Goal: Task Accomplishment & Management: Use online tool/utility

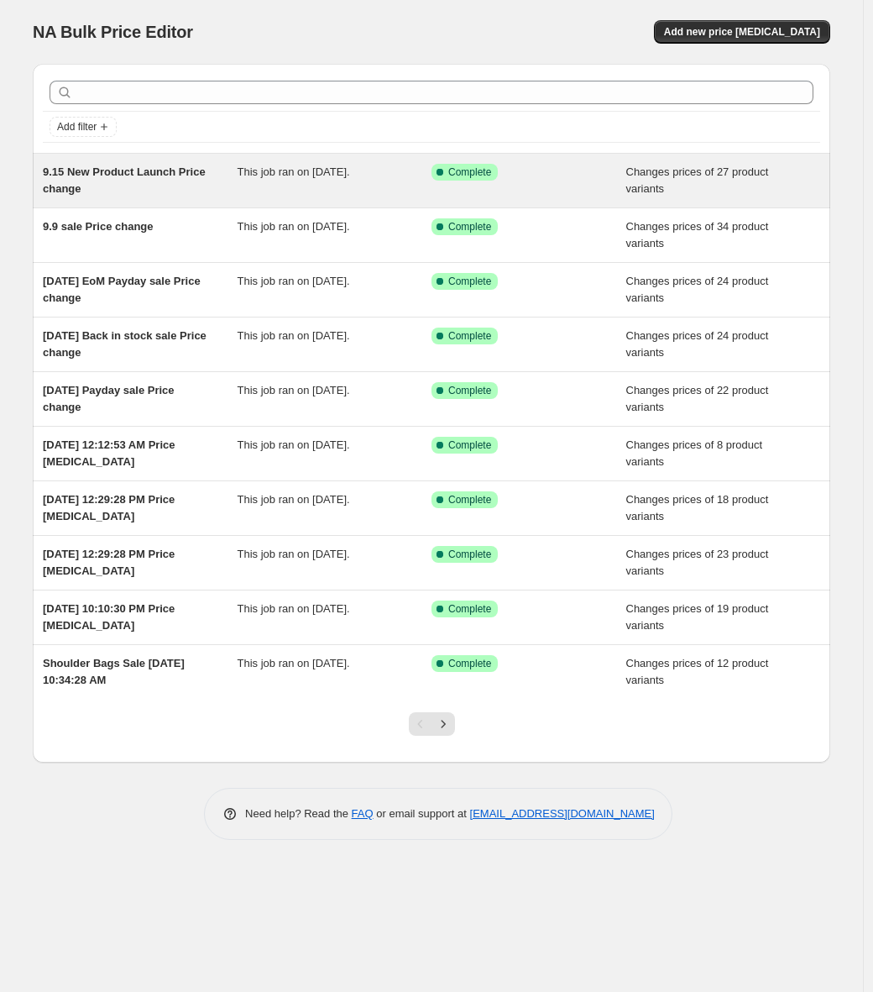
click at [685, 177] on span "Changes prices of 27 product variants" at bounding box center [697, 179] width 143 height 29
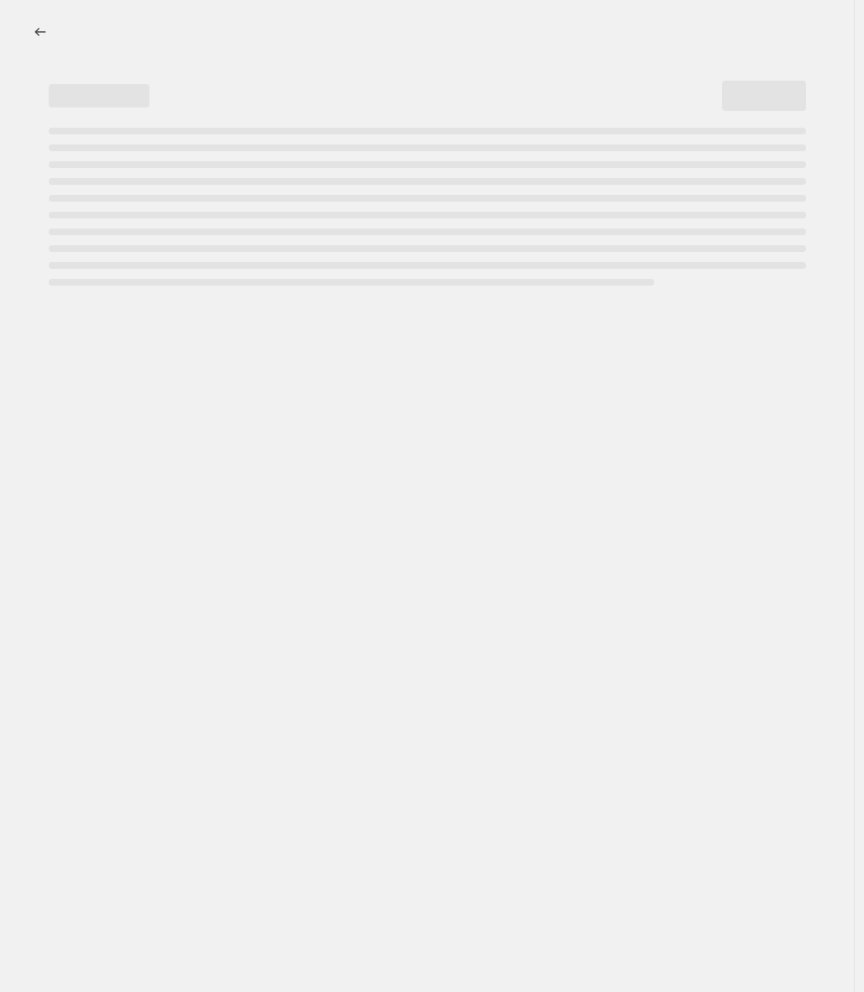
select select "product_status"
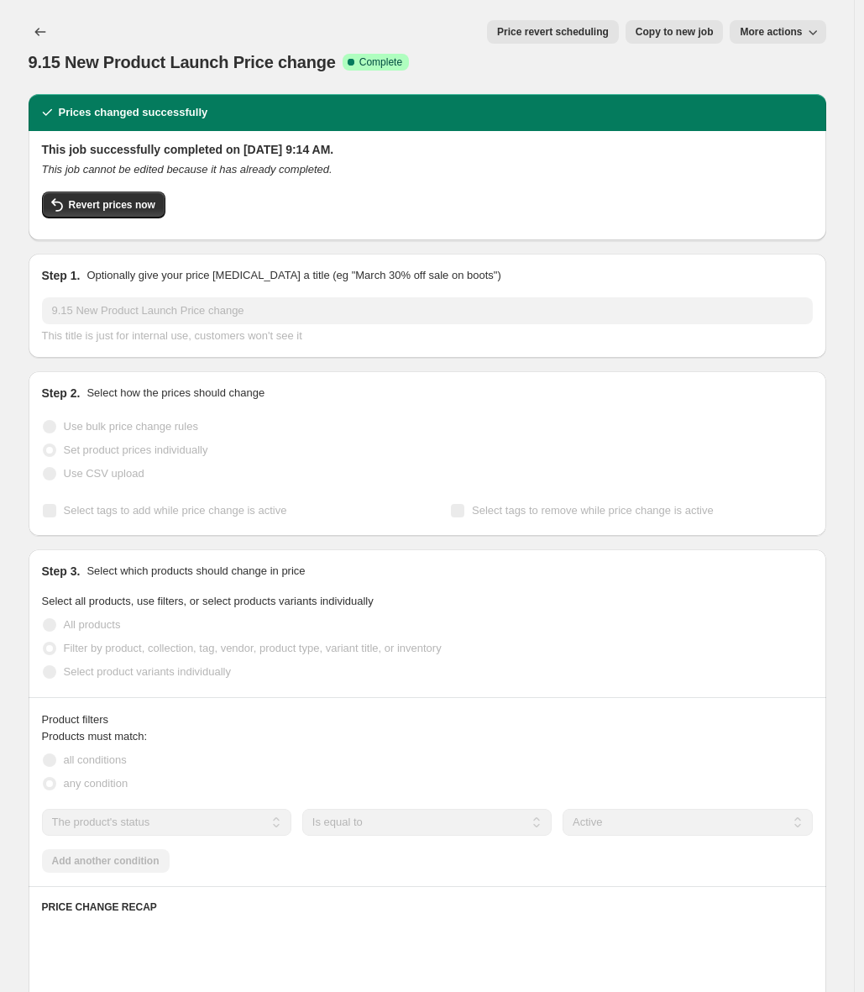
click at [680, 36] on span "Copy to new job" at bounding box center [675, 31] width 78 height 13
select select "product_status"
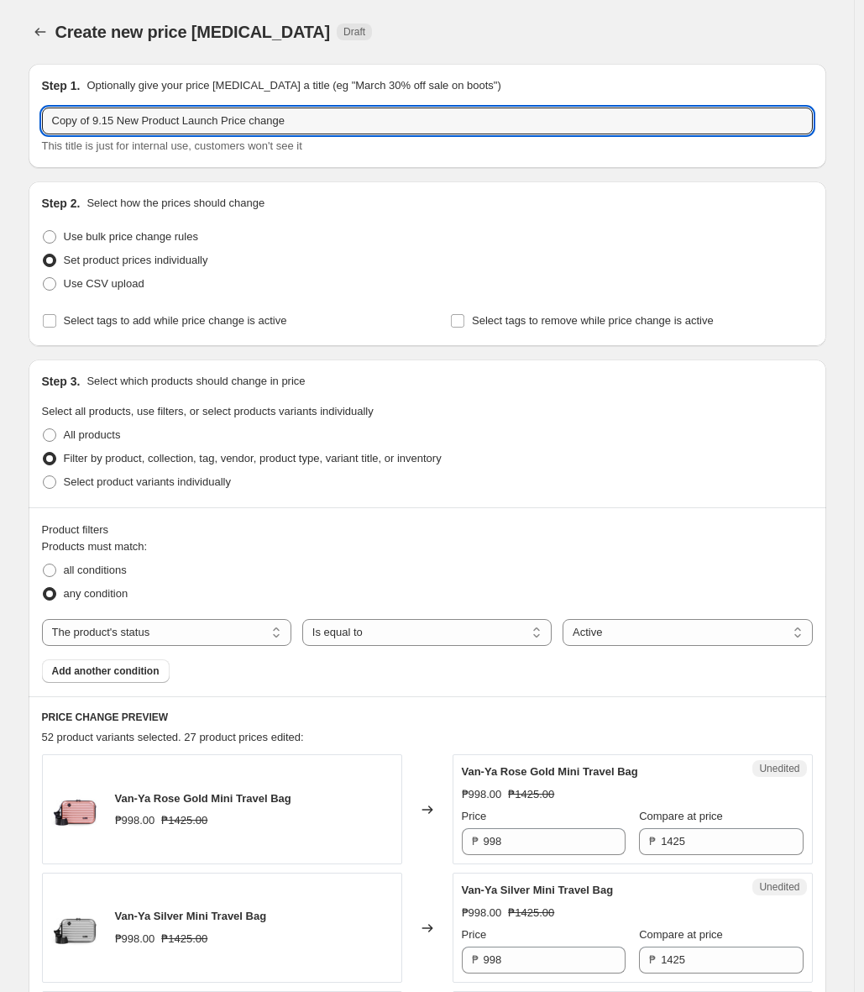
drag, startPoint x: 231, startPoint y: 121, endPoint x: 30, endPoint y: 125, distance: 200.7
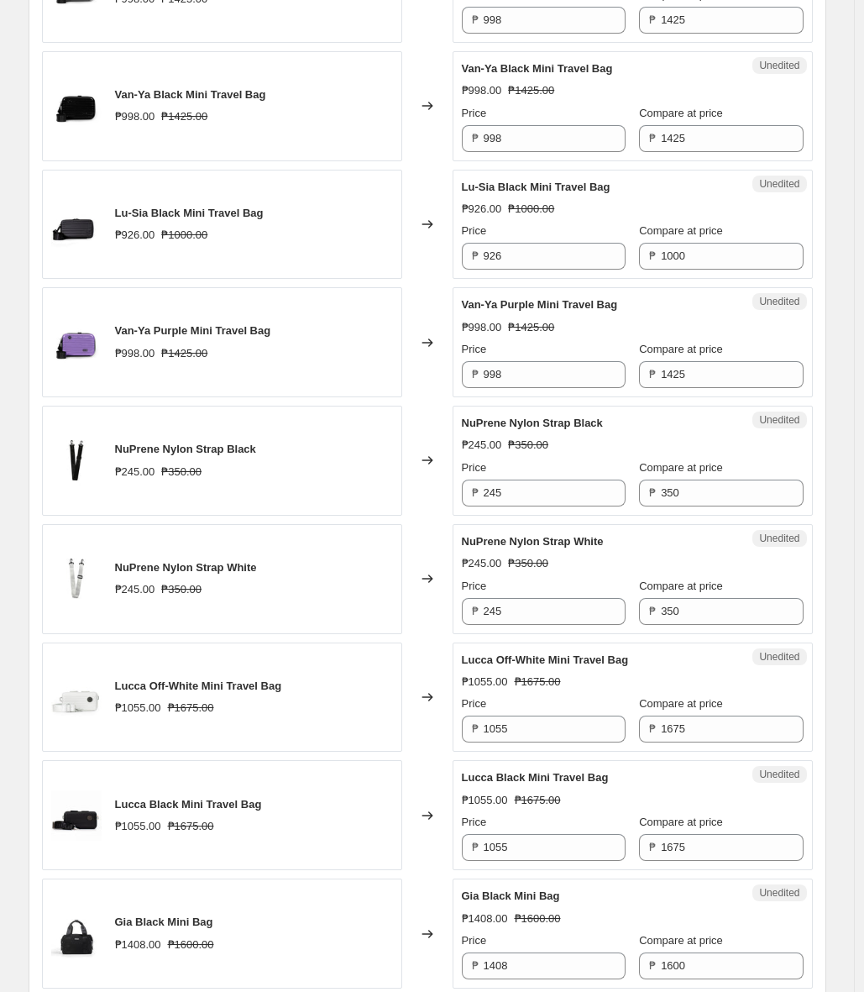
scroll to position [1081, 0]
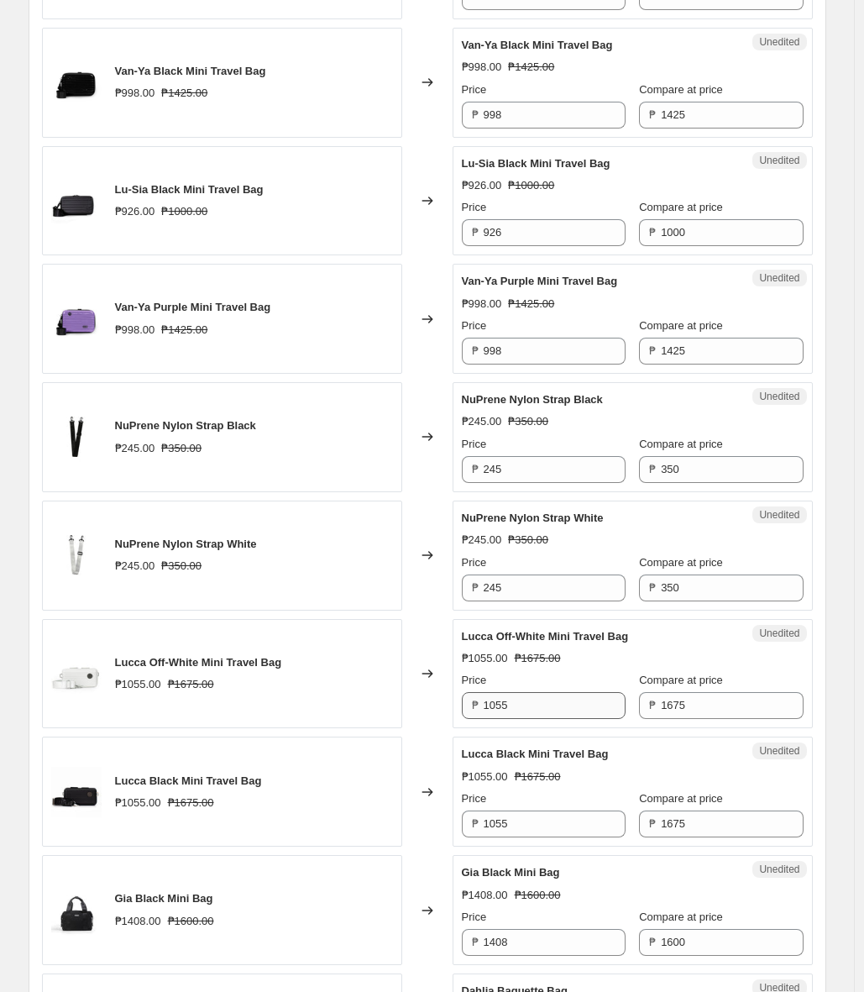
type input "[PERSON_NAME] & [PERSON_NAME] Price change"
click at [577, 711] on input "1055" at bounding box center [555, 705] width 142 height 27
drag, startPoint x: 516, startPoint y: 706, endPoint x: 505, endPoint y: 704, distance: 10.2
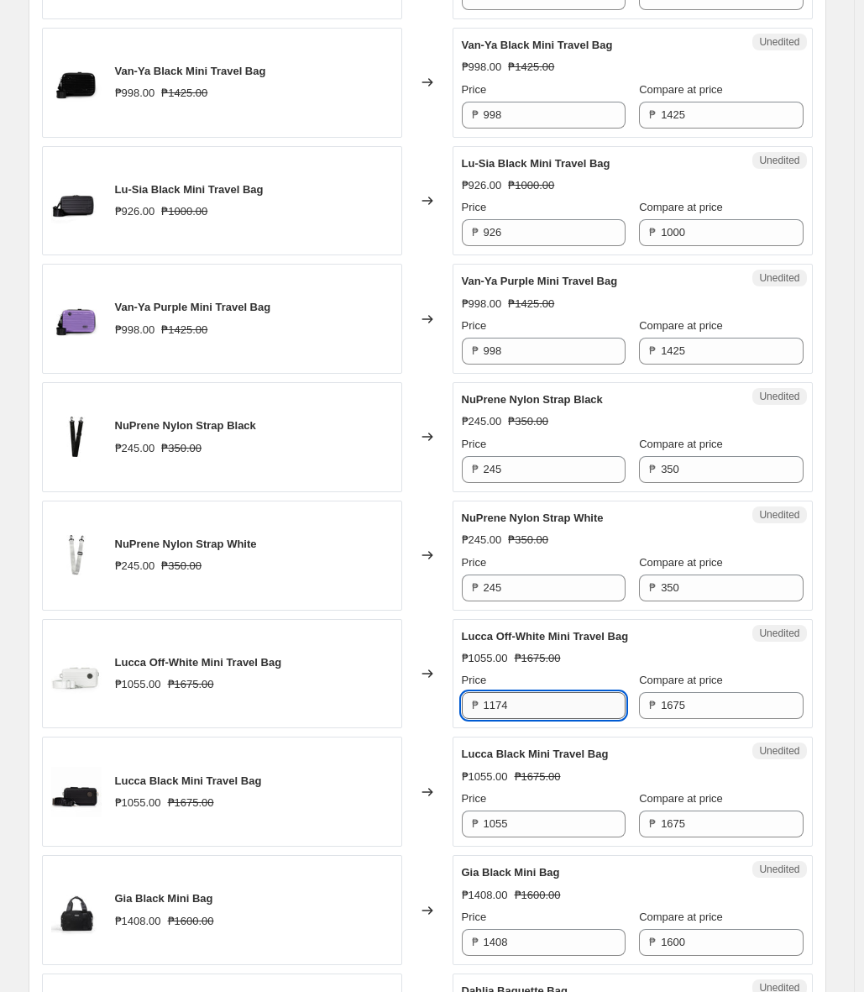
click at [505, 704] on input "1174" at bounding box center [555, 705] width 142 height 27
type input "1173"
click at [530, 827] on input "1055" at bounding box center [555, 823] width 142 height 27
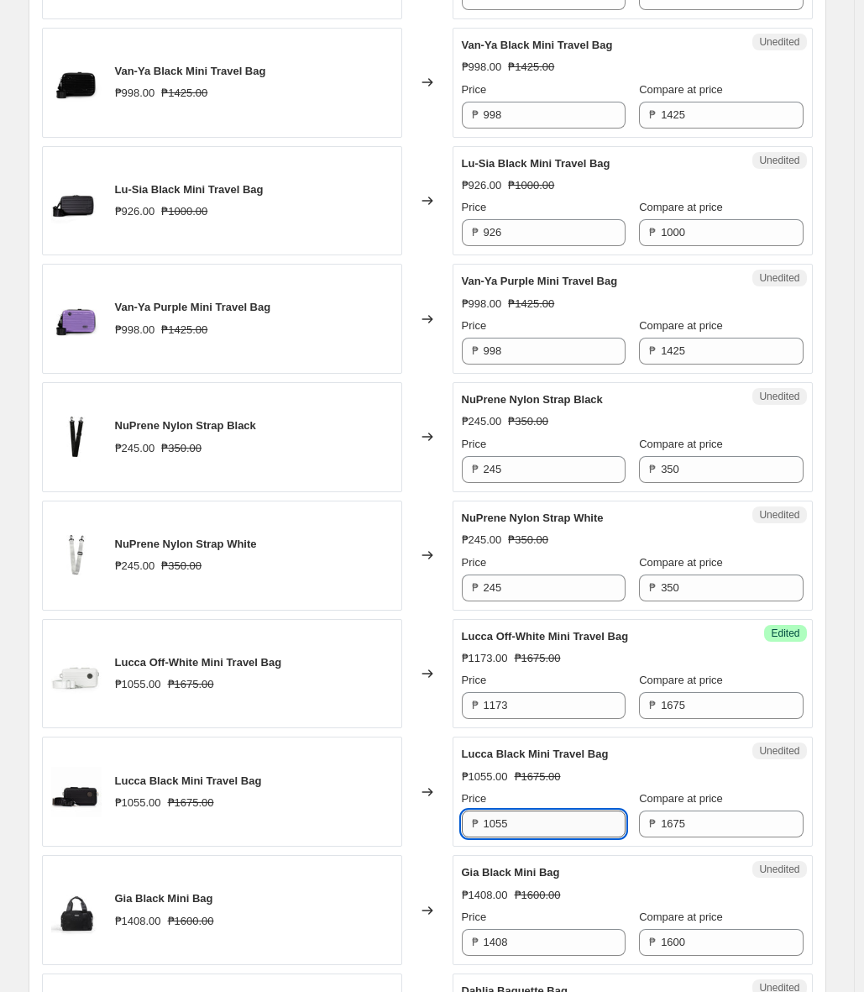
paste input "173"
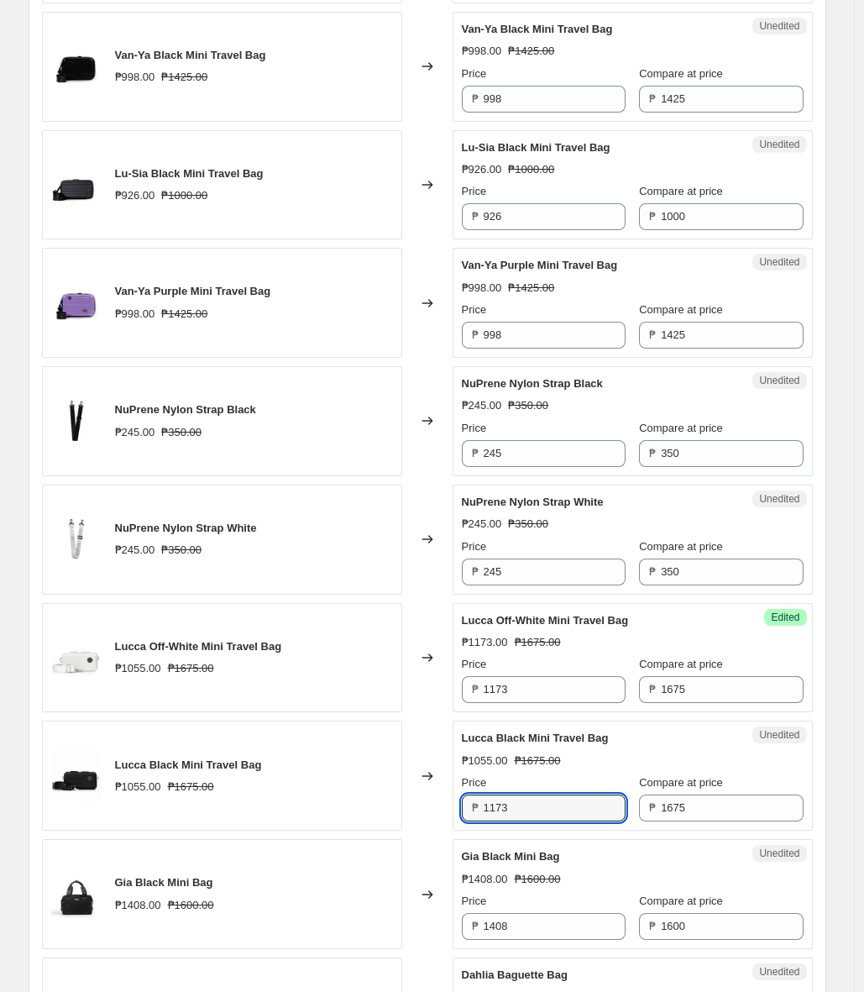
scroll to position [1113, 0]
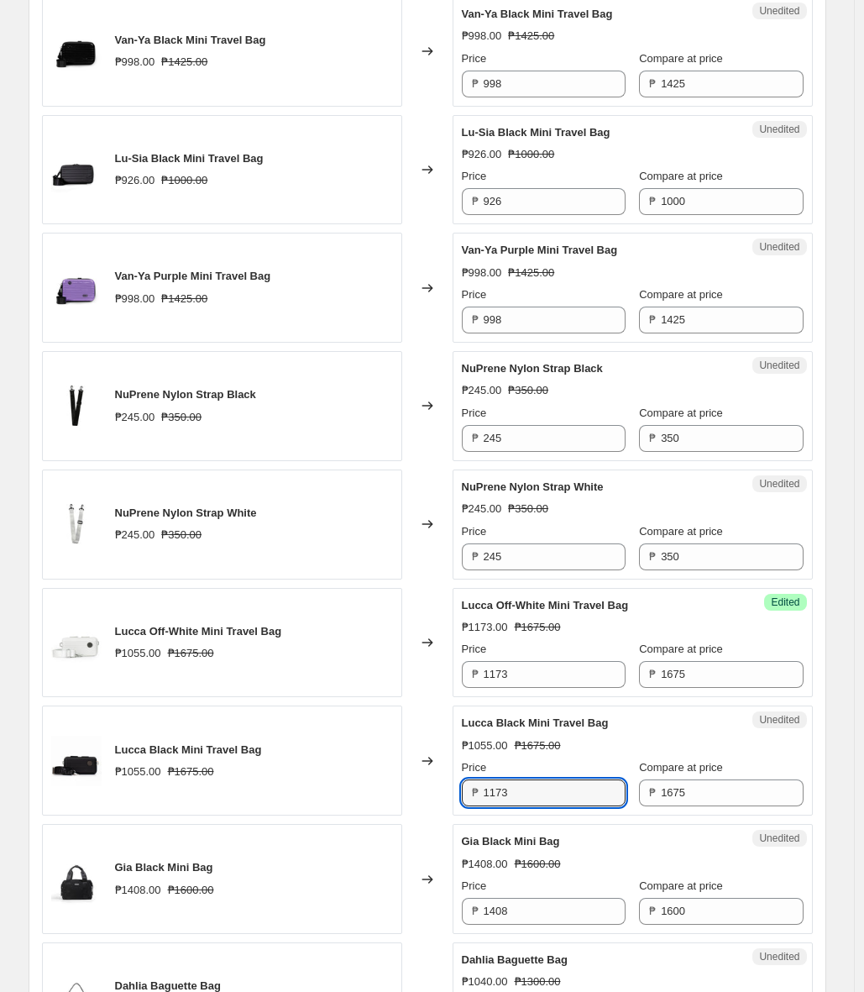
type input "1173"
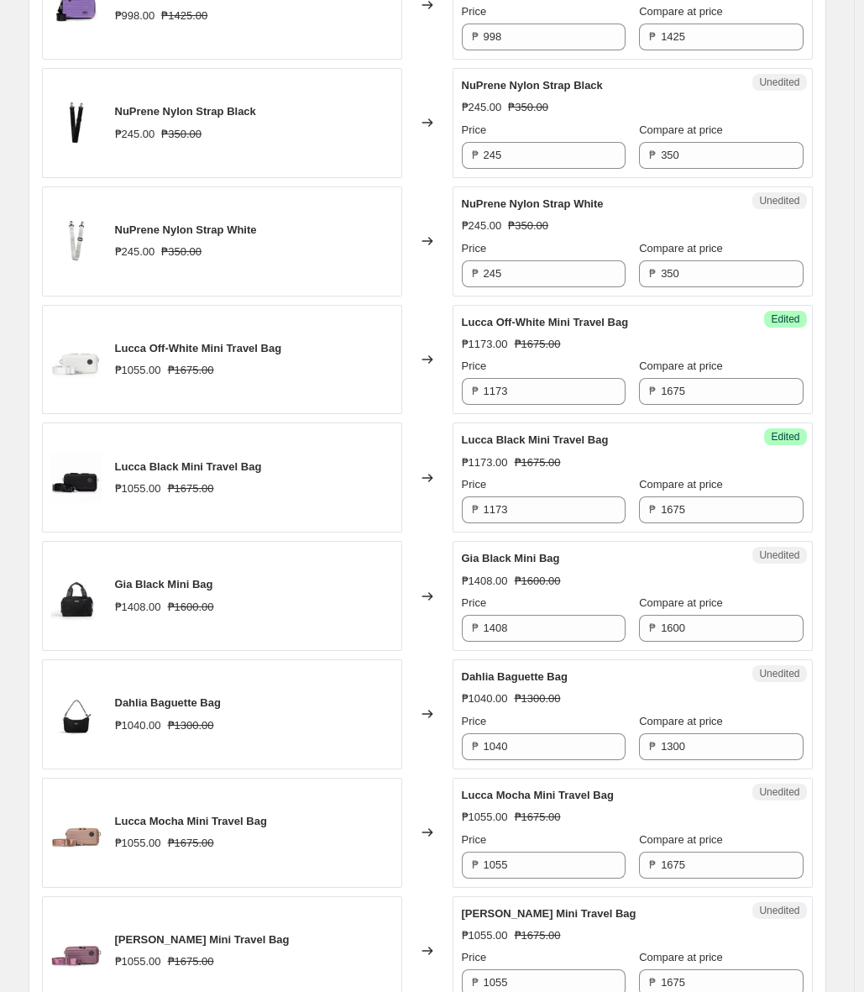
scroll to position [1400, 0]
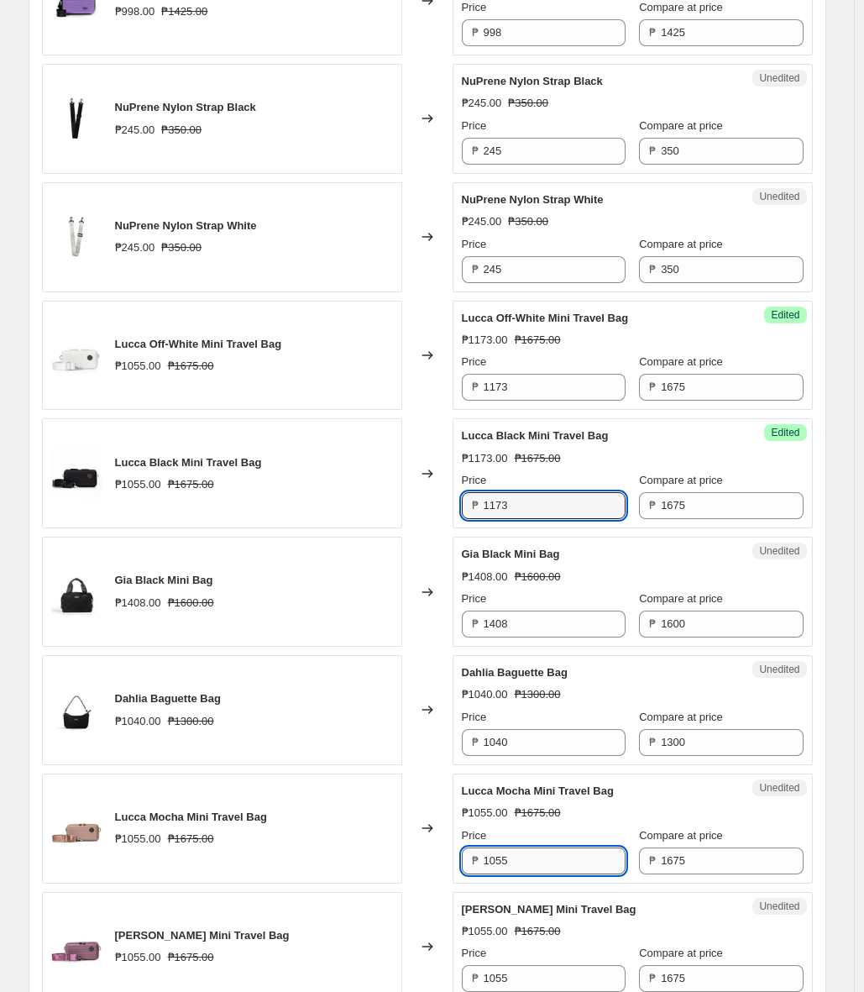
click at [596, 855] on input "1055" at bounding box center [555, 860] width 142 height 27
paste input "173"
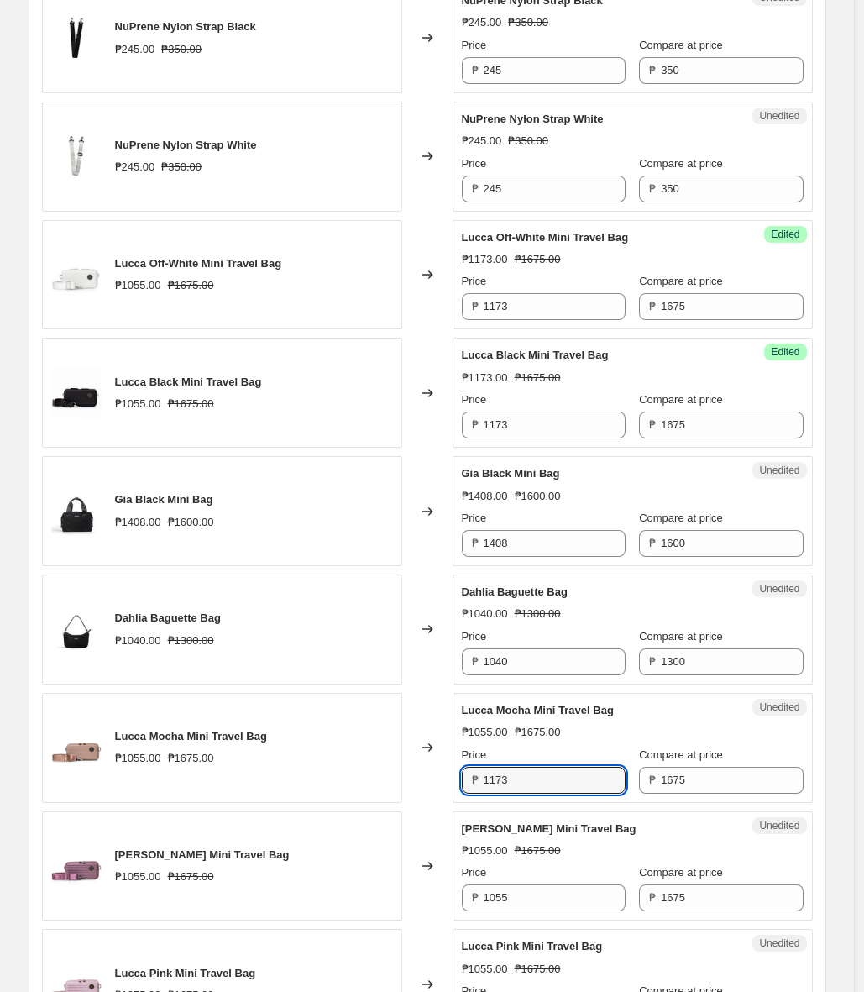
scroll to position [1497, 0]
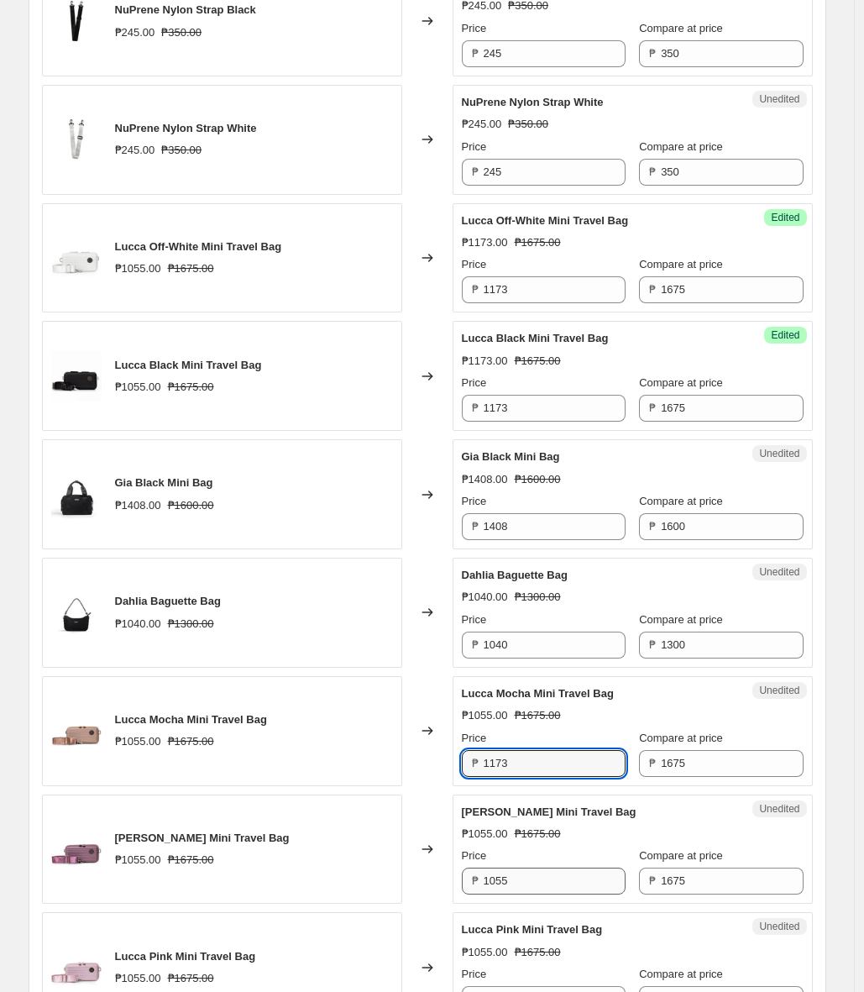
type input "1173"
click at [576, 885] on input "1055" at bounding box center [555, 880] width 142 height 27
paste input "173"
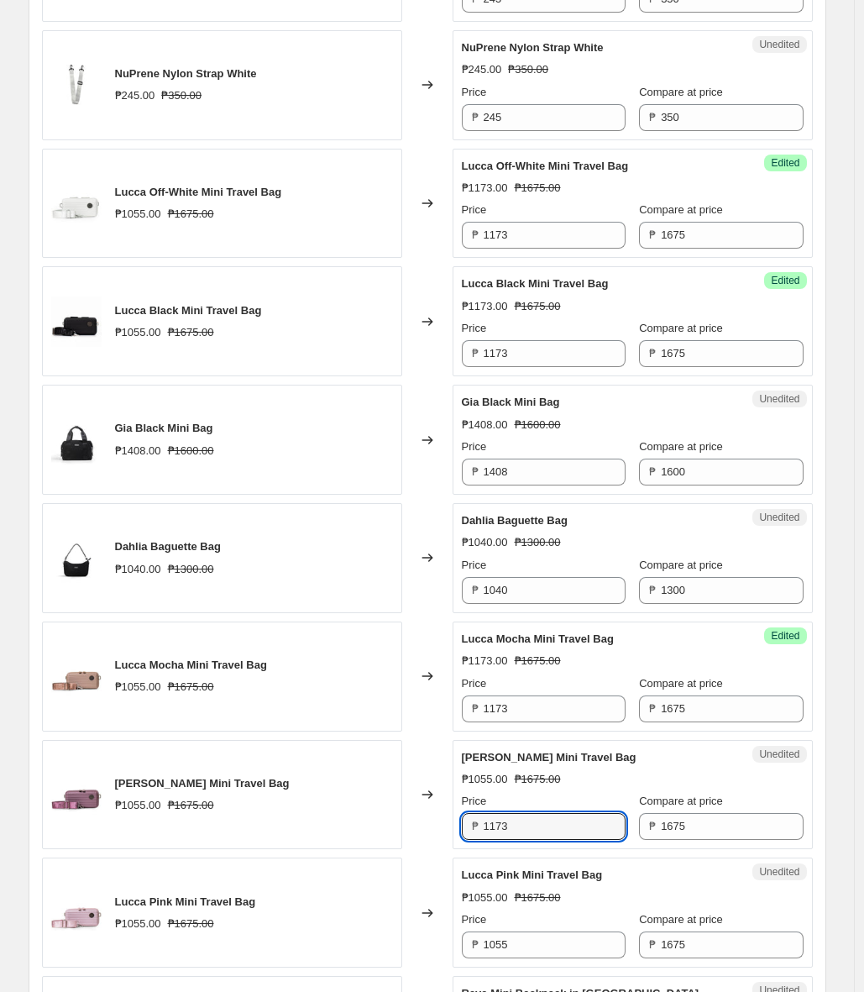
scroll to position [1798, 0]
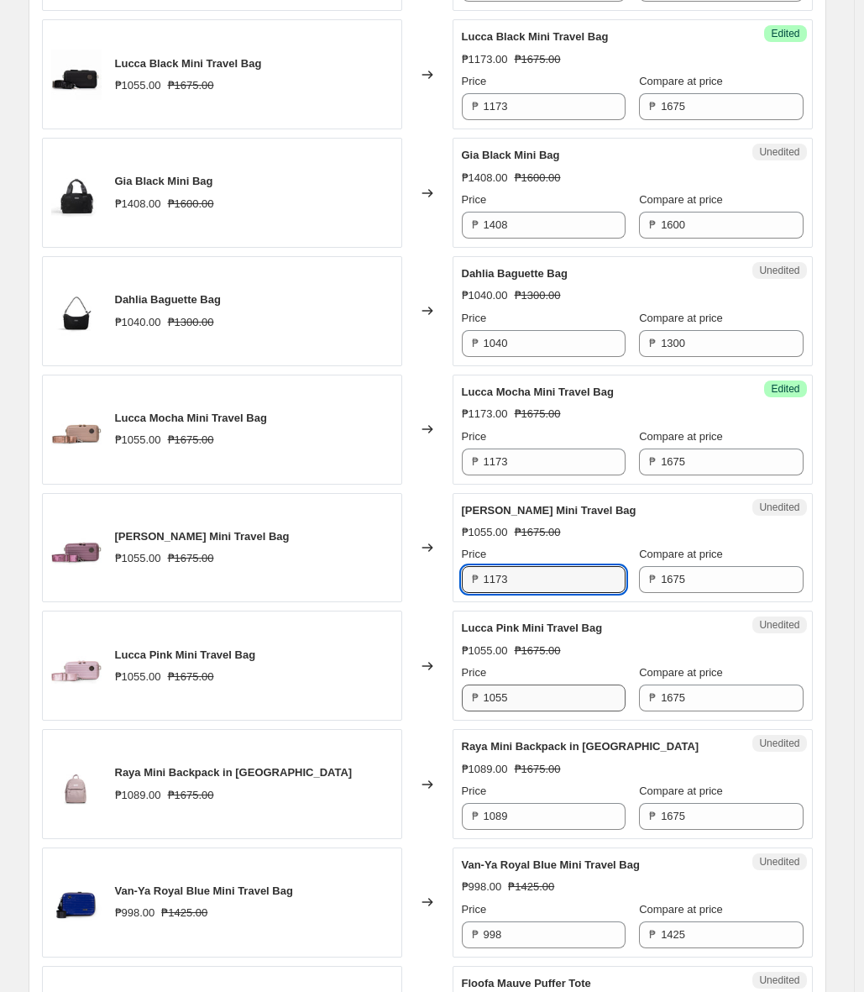
type input "1173"
click at [549, 698] on input "1055" at bounding box center [555, 697] width 142 height 27
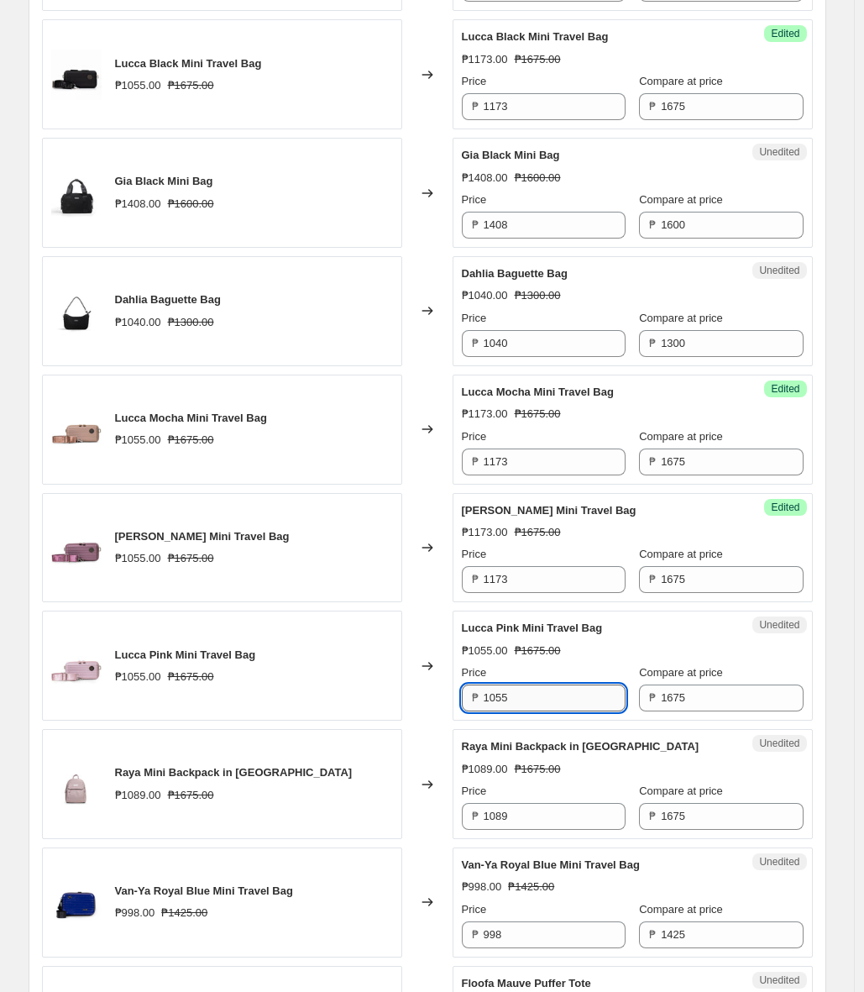
paste input "173"
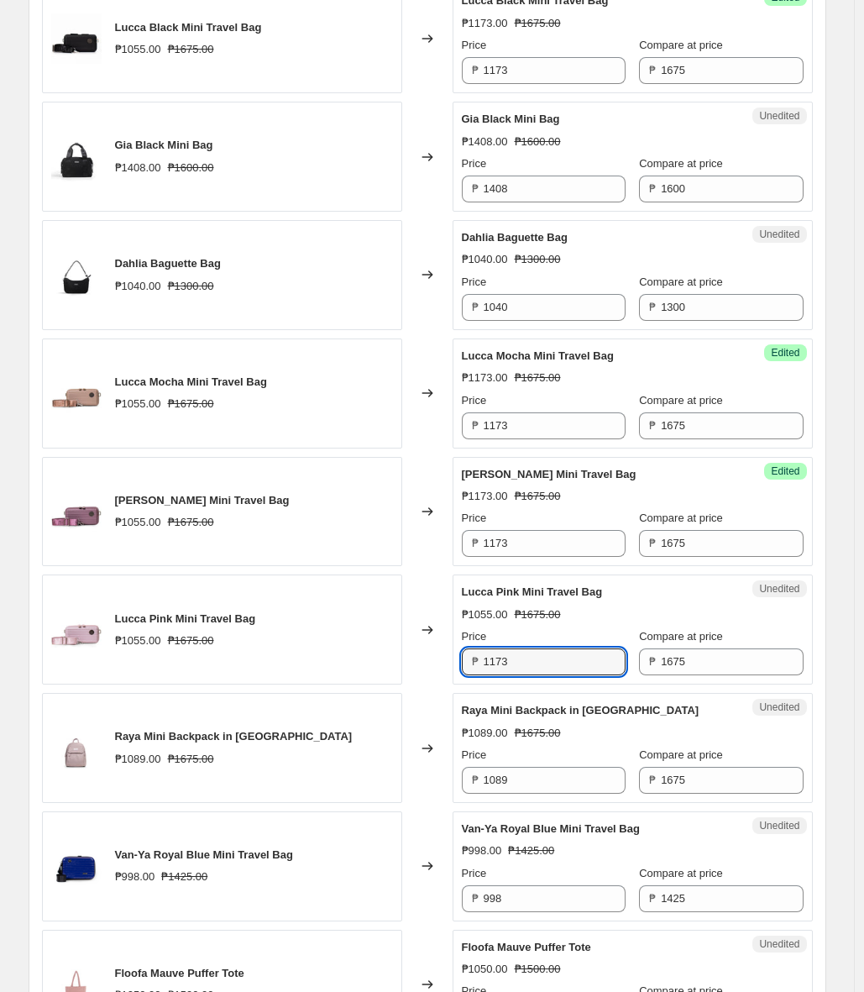
scroll to position [1835, 0]
type input "1173"
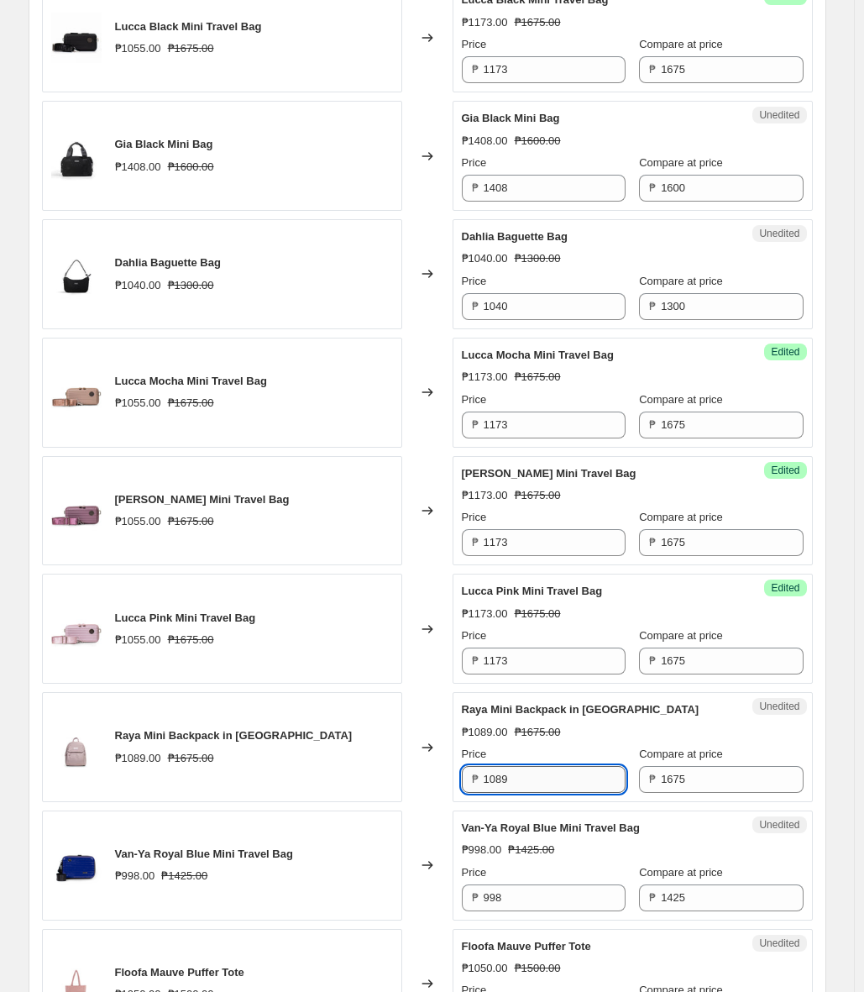
click at [552, 786] on input "1089" at bounding box center [555, 779] width 142 height 27
paste input "173"
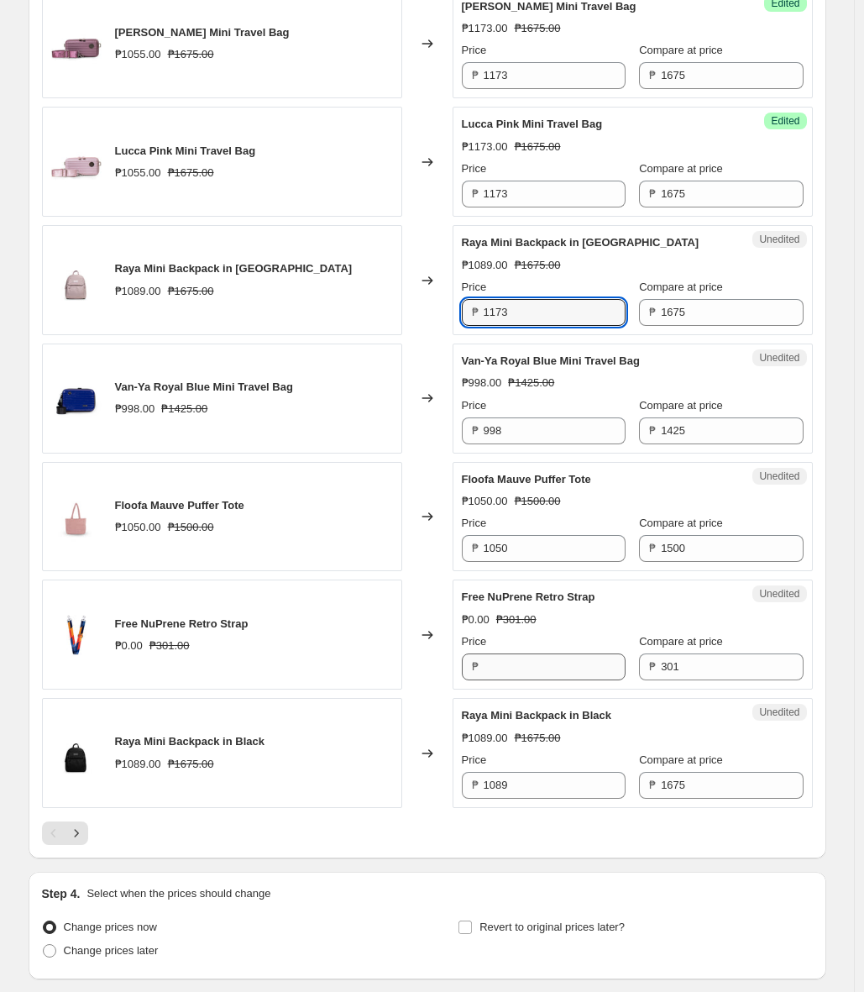
scroll to position [2307, 0]
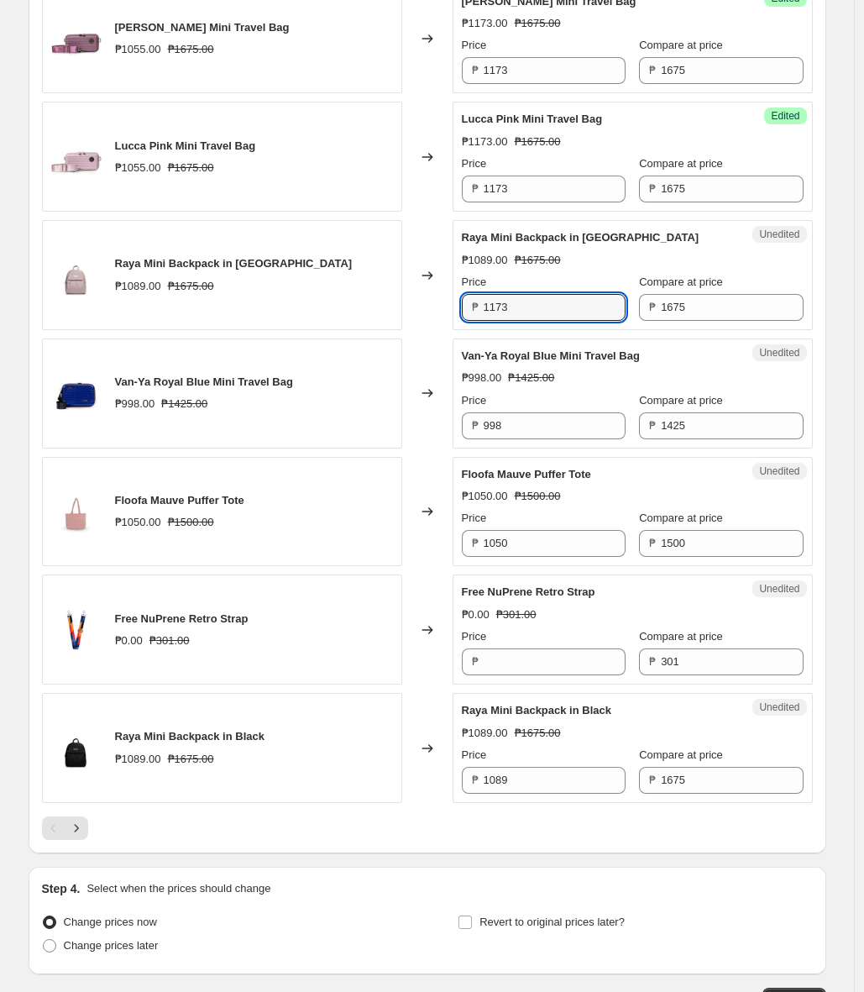
type input "1173"
click at [114, 820] on div at bounding box center [427, 828] width 771 height 24
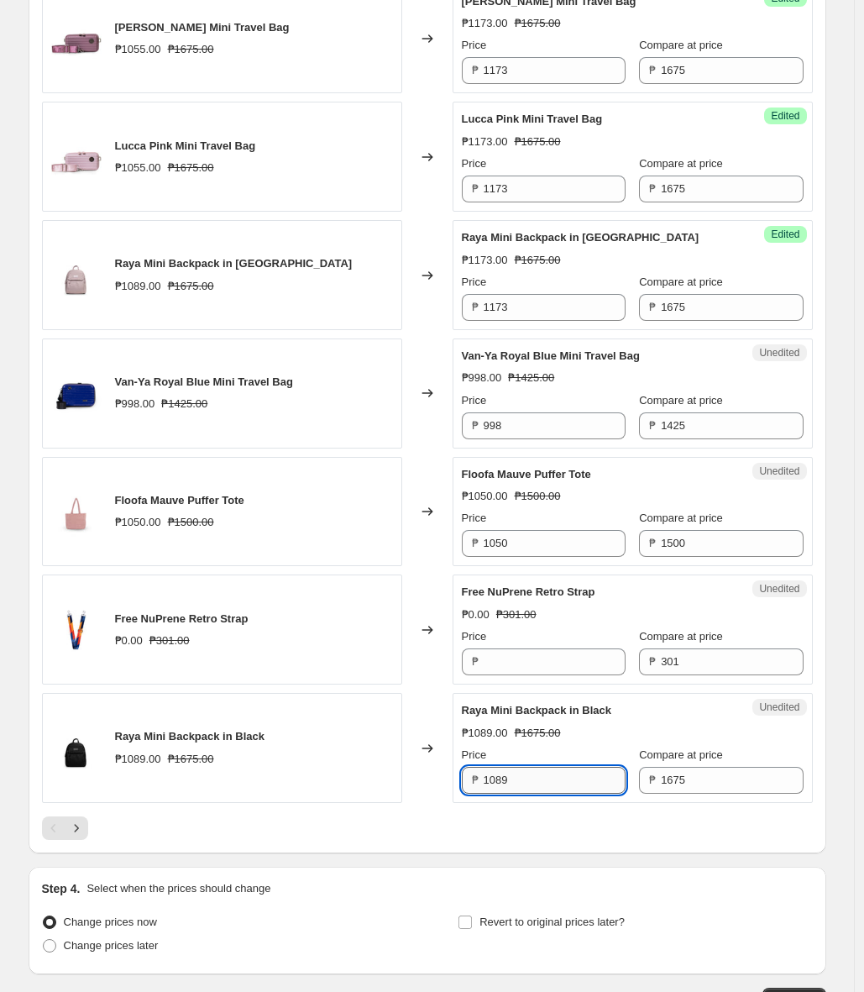
click at [537, 784] on input "1089" at bounding box center [555, 780] width 142 height 27
paste input "173"
type input "1173"
click at [88, 830] on button "Next" at bounding box center [77, 828] width 24 height 24
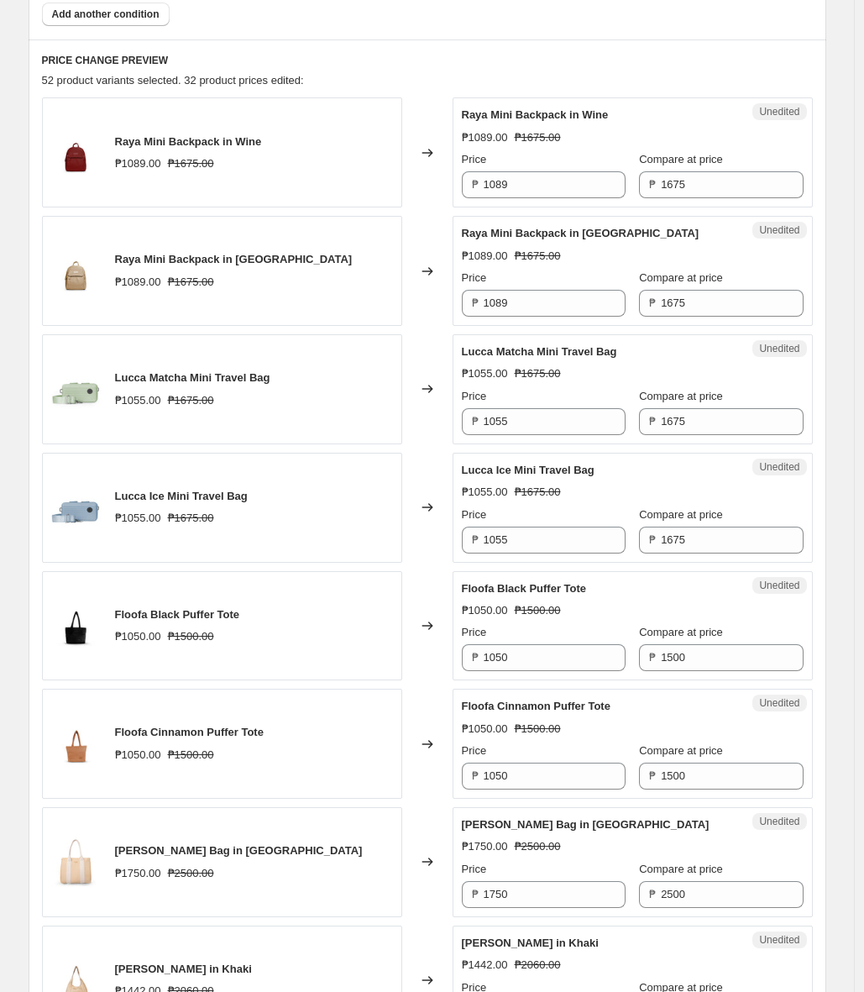
scroll to position [615, 0]
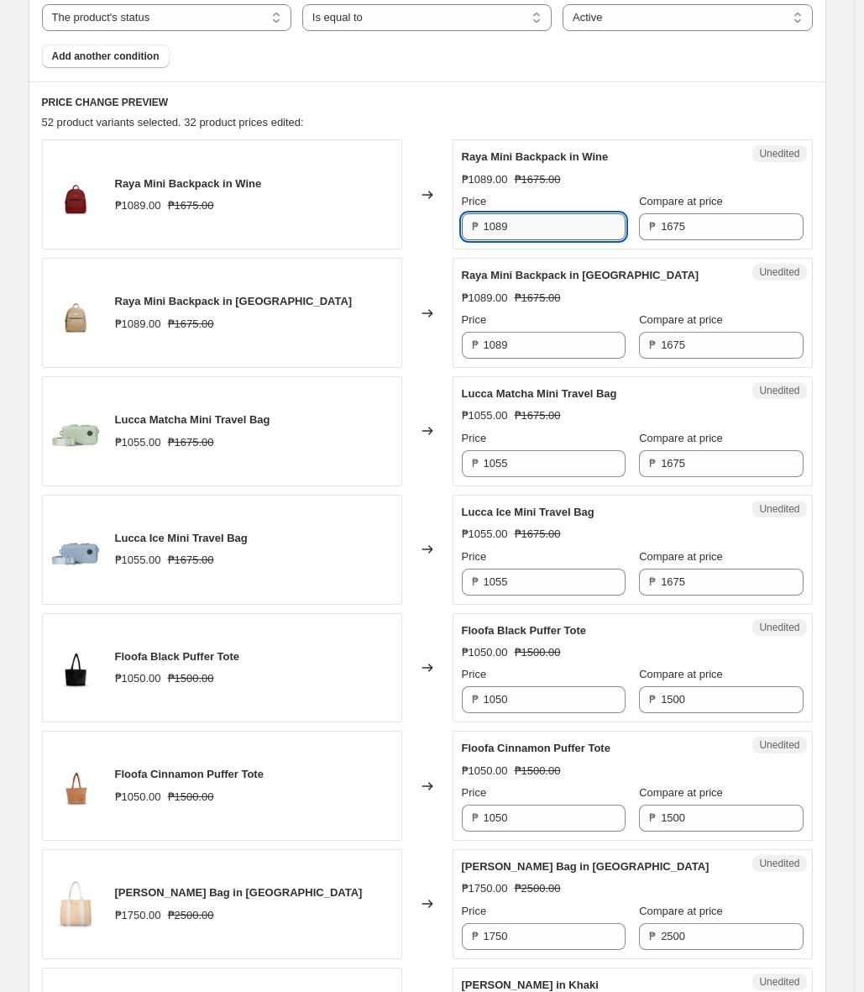
click at [570, 221] on input "1089" at bounding box center [555, 226] width 142 height 27
paste input "173"
type input "1173"
click at [576, 355] on input "1089" at bounding box center [555, 345] width 142 height 27
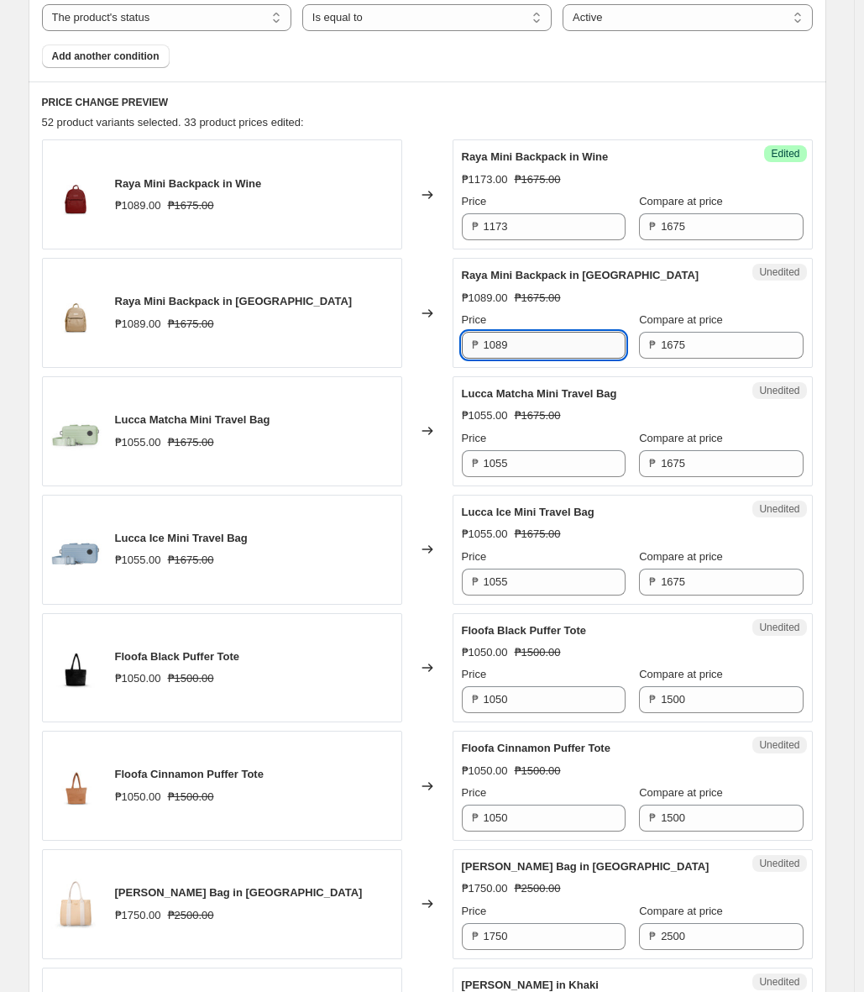
paste input "173"
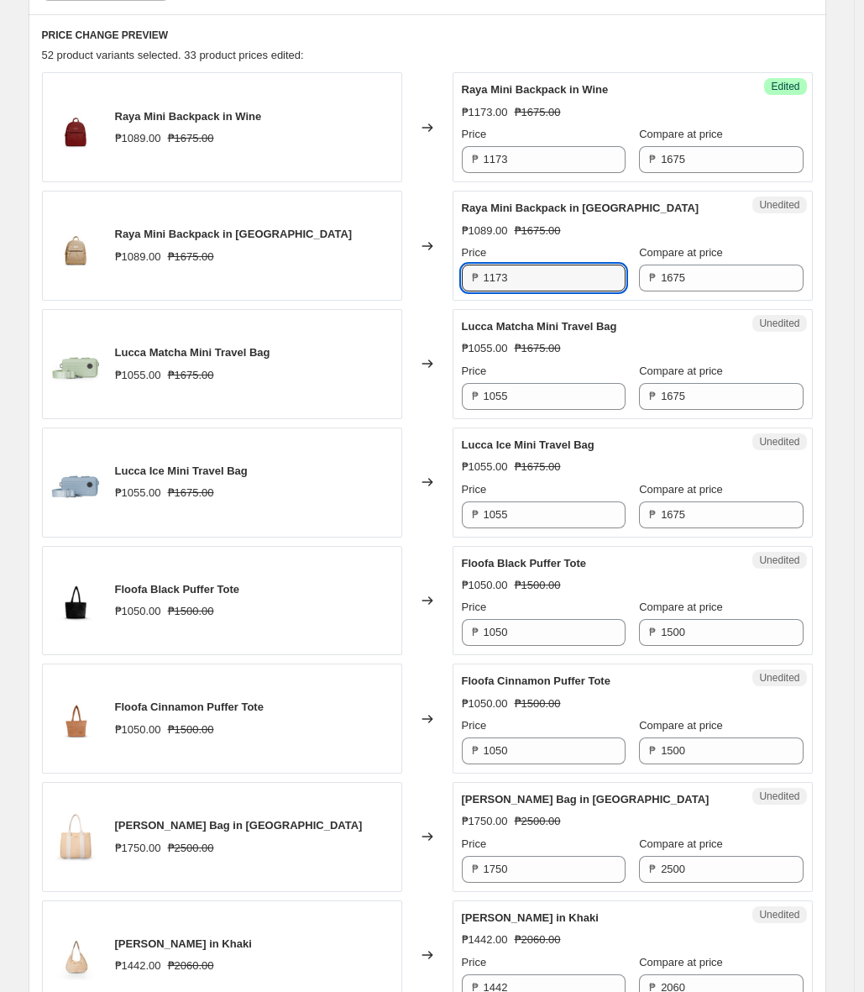
scroll to position [683, 0]
type input "1173"
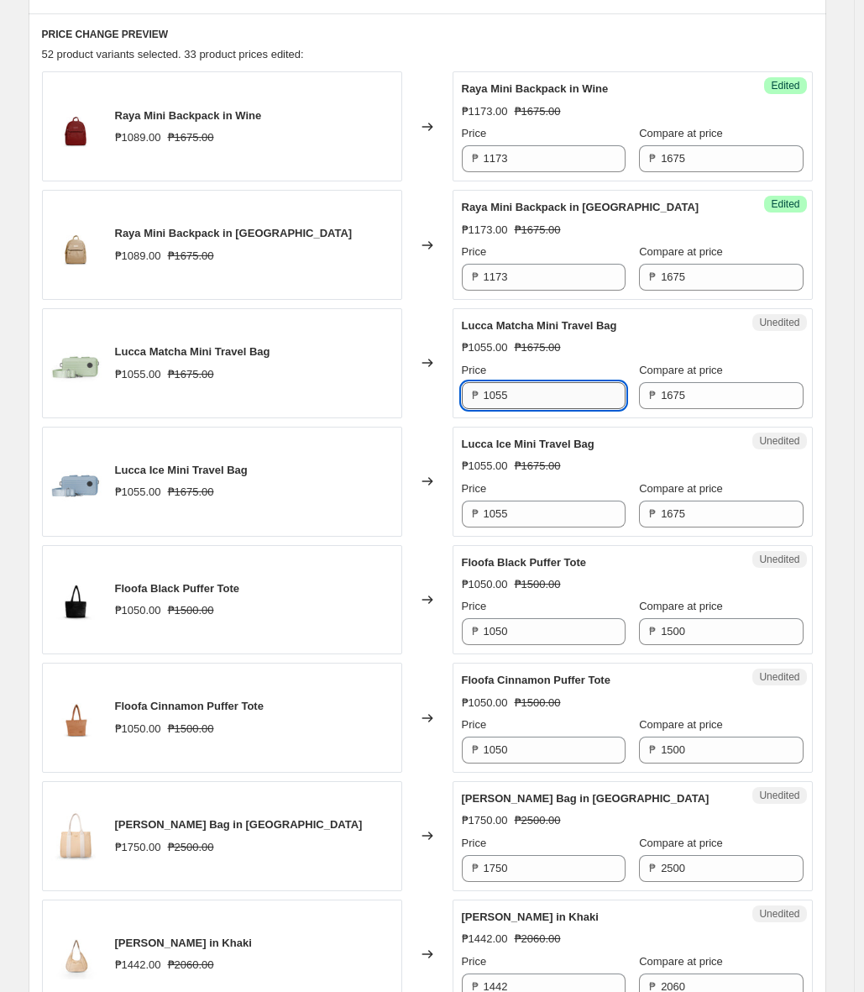
click at [572, 392] on input "1055" at bounding box center [555, 395] width 142 height 27
paste input "173"
type input "1173"
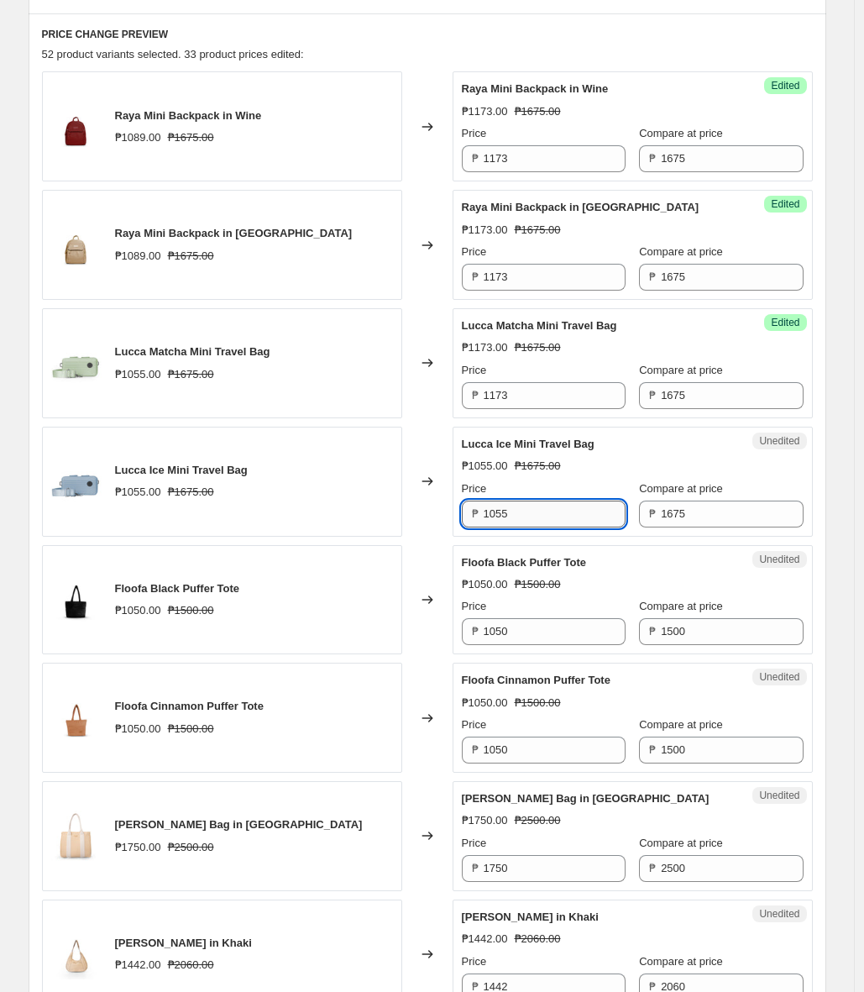
click at [557, 508] on input "1055" at bounding box center [555, 513] width 142 height 27
paste input "173"
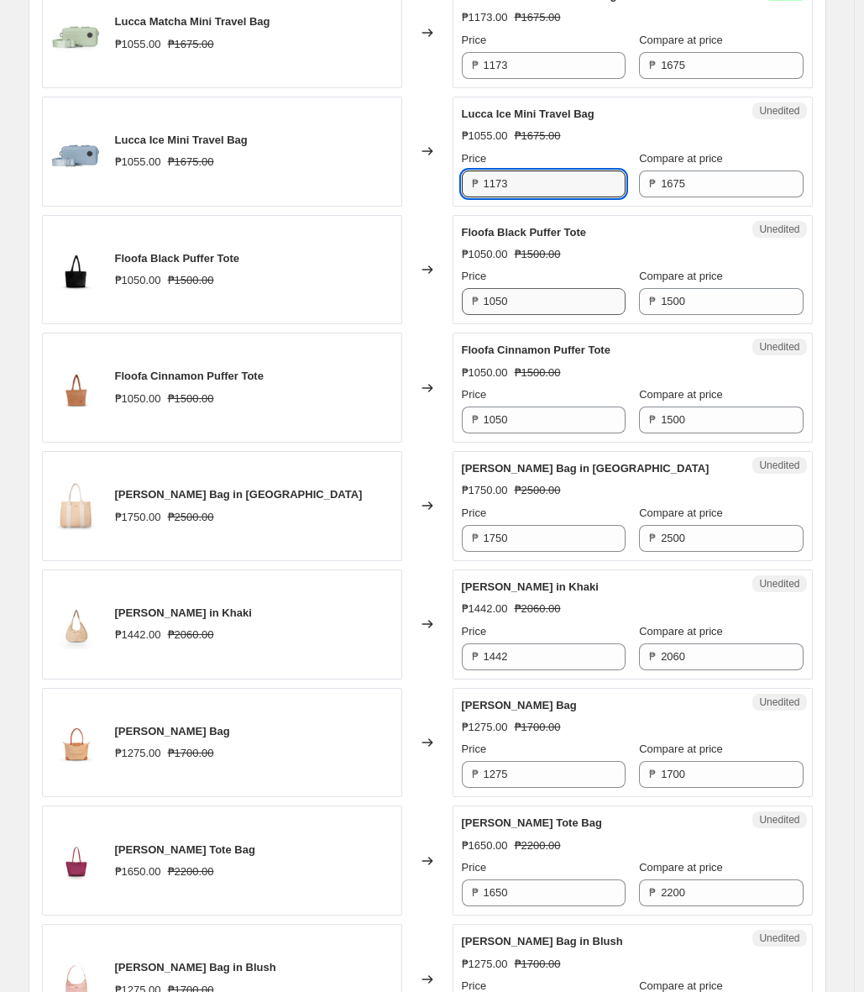
type input "1173"
click at [561, 294] on input "1050" at bounding box center [555, 301] width 142 height 27
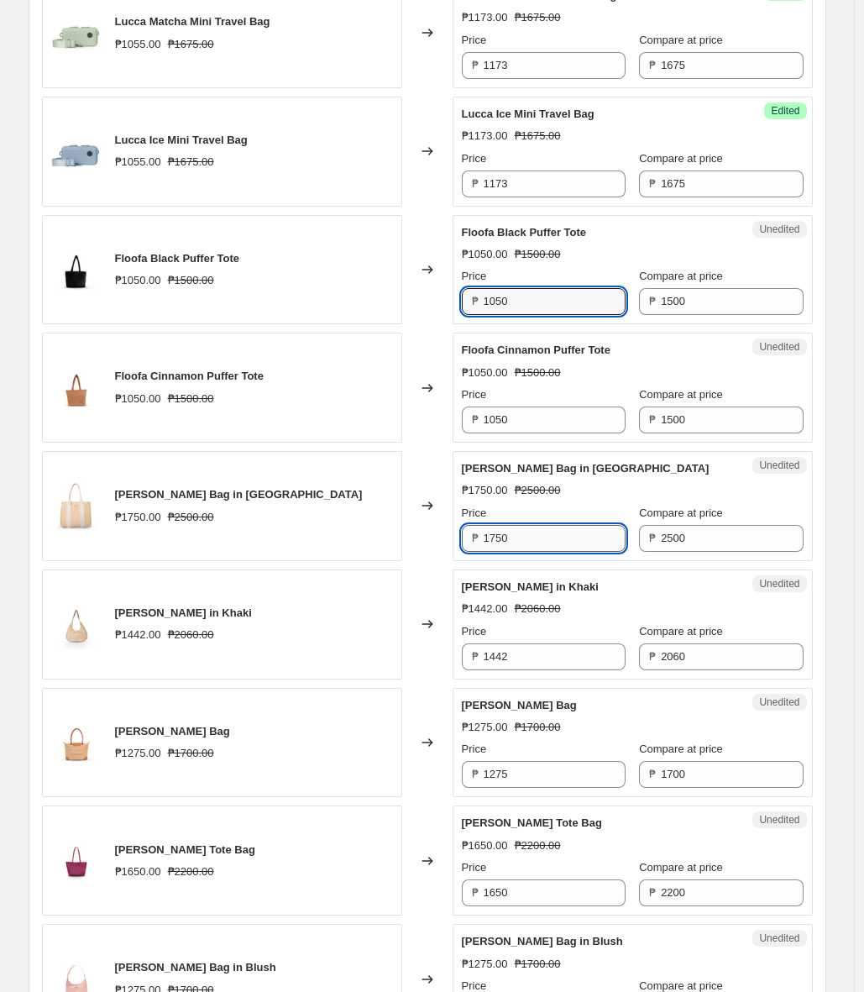
click at [594, 530] on input "1750" at bounding box center [555, 538] width 142 height 27
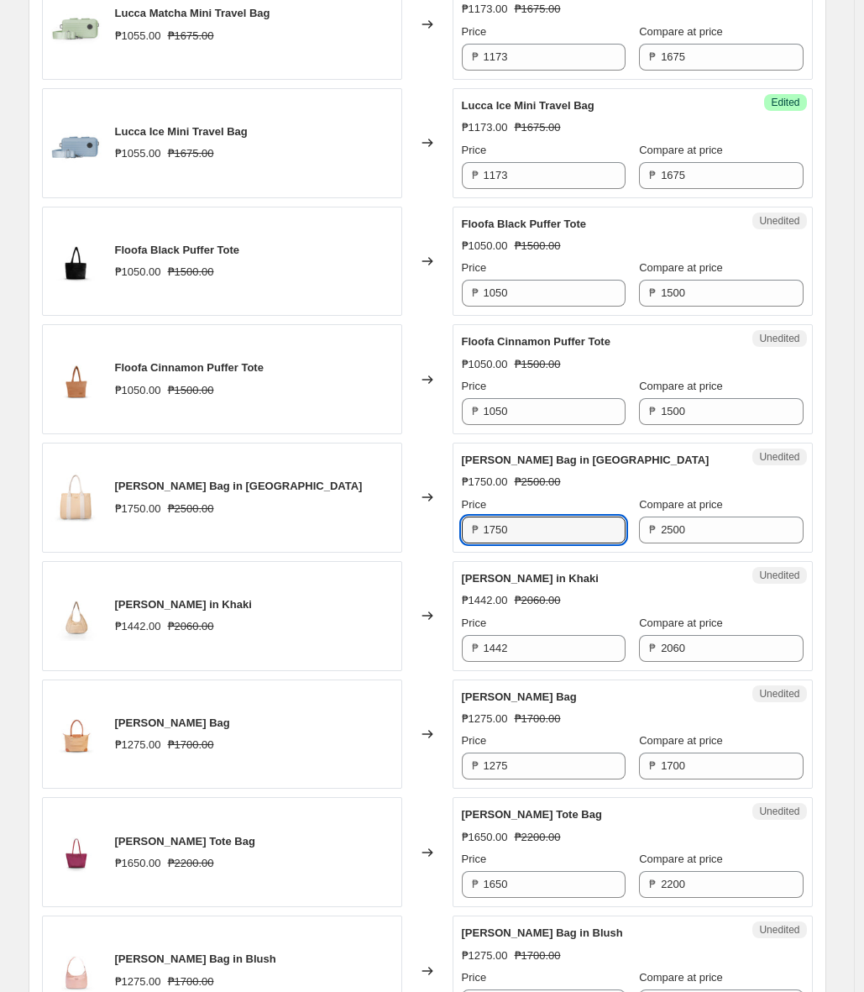
scroll to position [1024, 0]
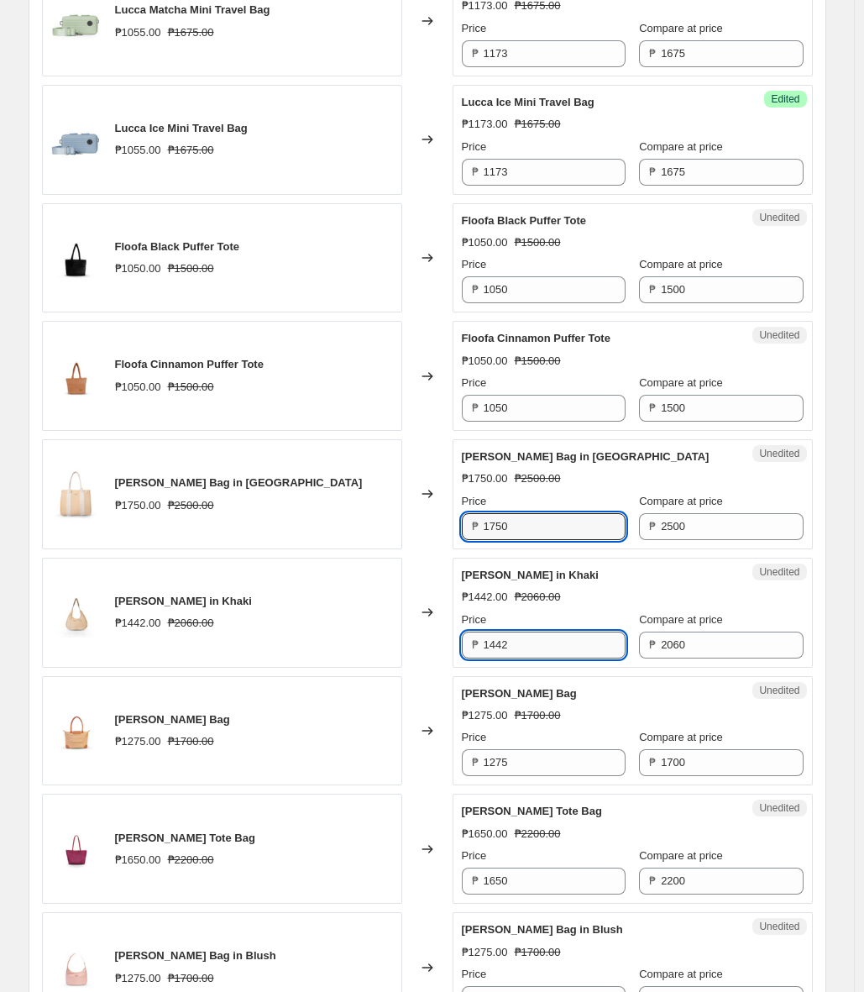
click at [590, 643] on input "1442" at bounding box center [555, 644] width 142 height 27
paste input ",401"
click at [570, 765] on input "1275" at bounding box center [555, 762] width 142 height 27
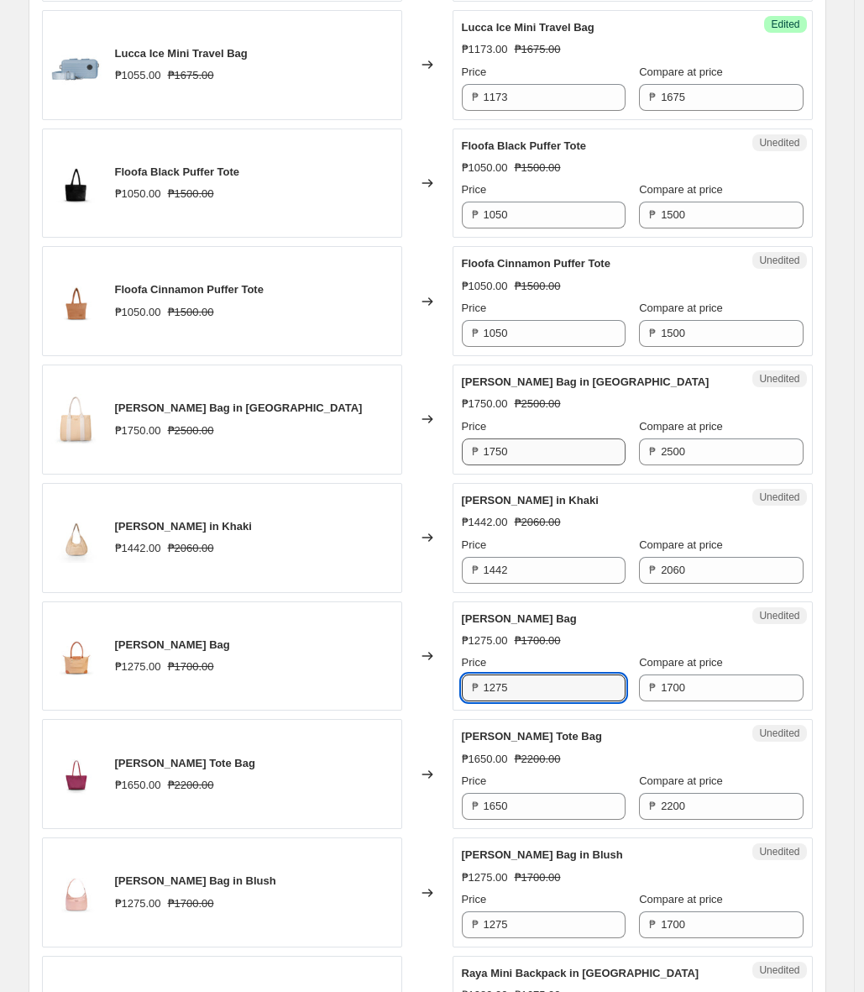
scroll to position [1130, 0]
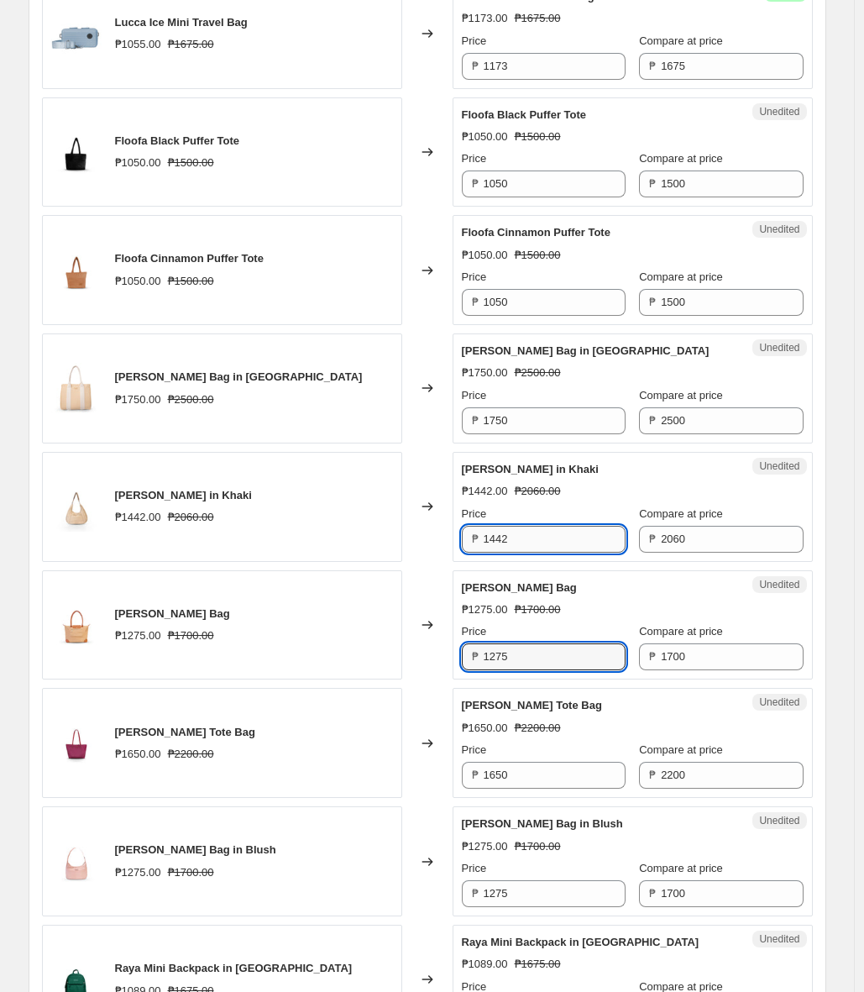
click at [547, 535] on input "1442" at bounding box center [555, 539] width 142 height 27
paste input ",401"
type input "1442"
click at [543, 647] on input "1275" at bounding box center [555, 656] width 142 height 27
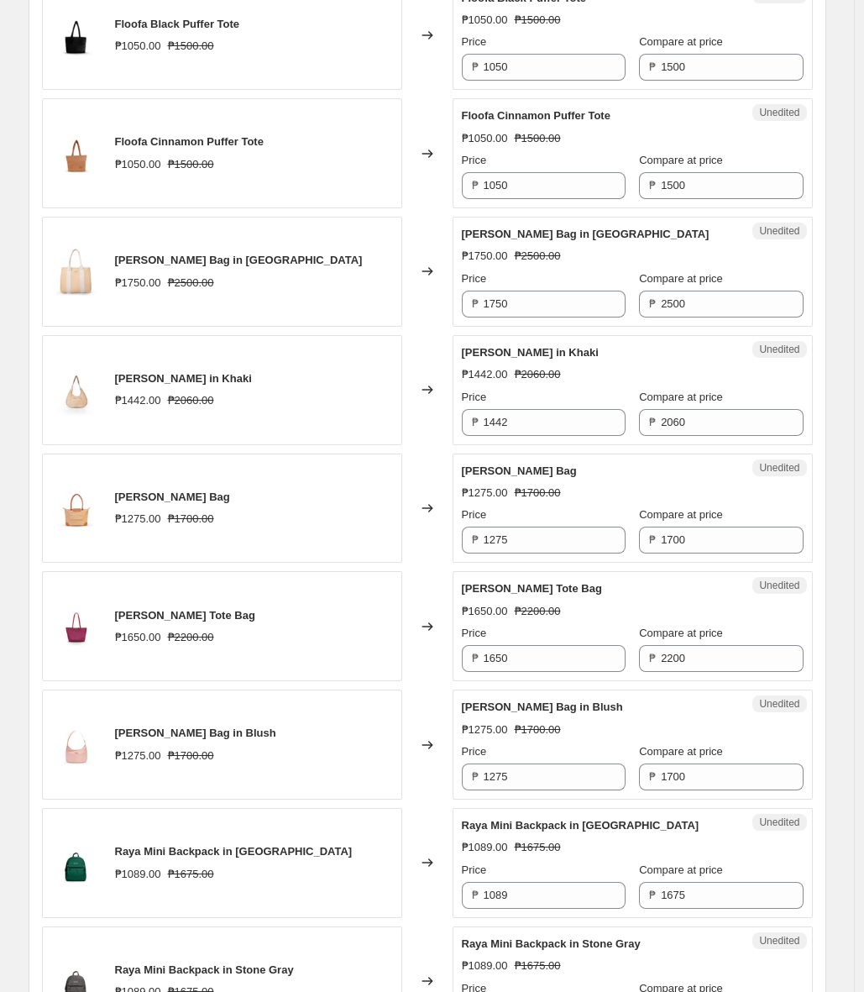
scroll to position [1249, 0]
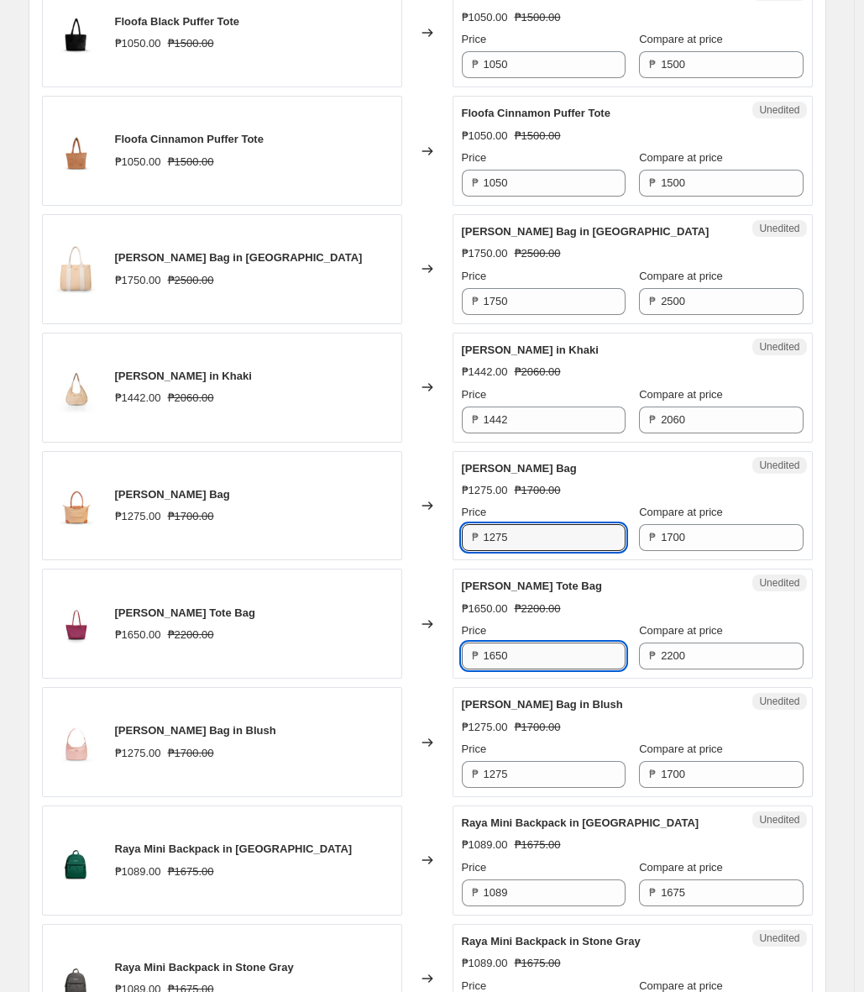
click at [584, 655] on input "1650" at bounding box center [555, 655] width 142 height 27
paste input ",606"
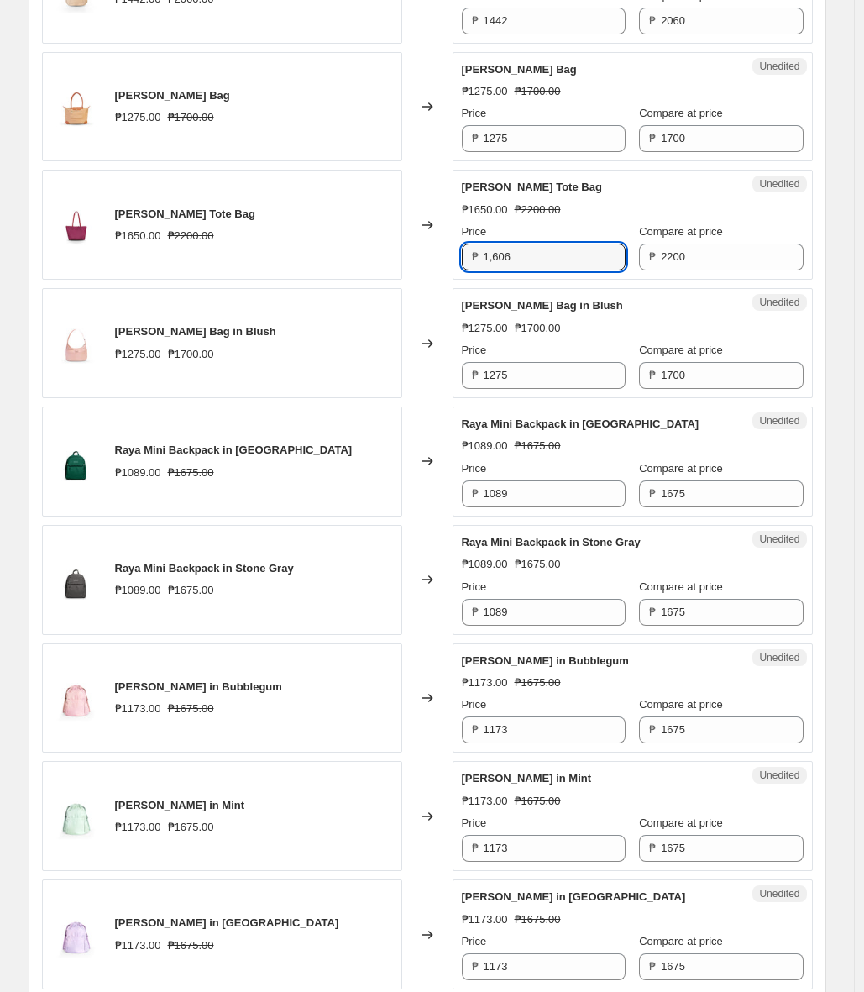
scroll to position [1649, 0]
type input "1650"
click at [596, 494] on input "1089" at bounding box center [555, 492] width 142 height 27
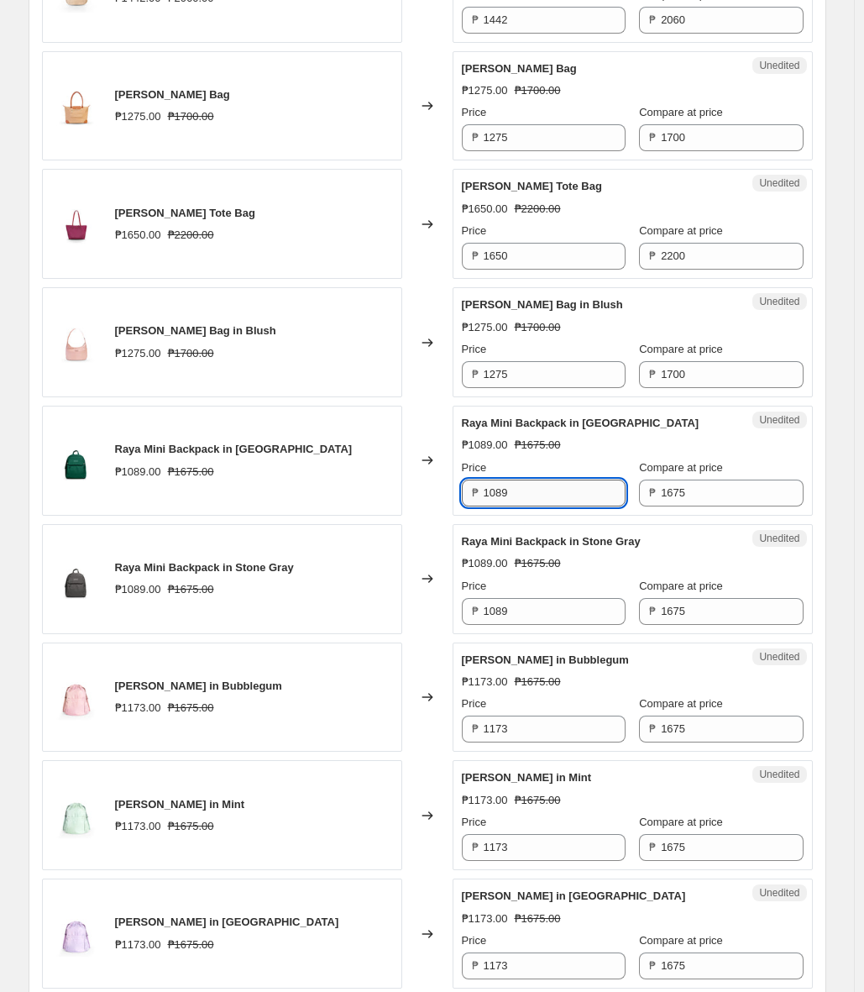
paste input ",173"
type input "1089"
click at [568, 611] on input "1089" at bounding box center [555, 611] width 142 height 27
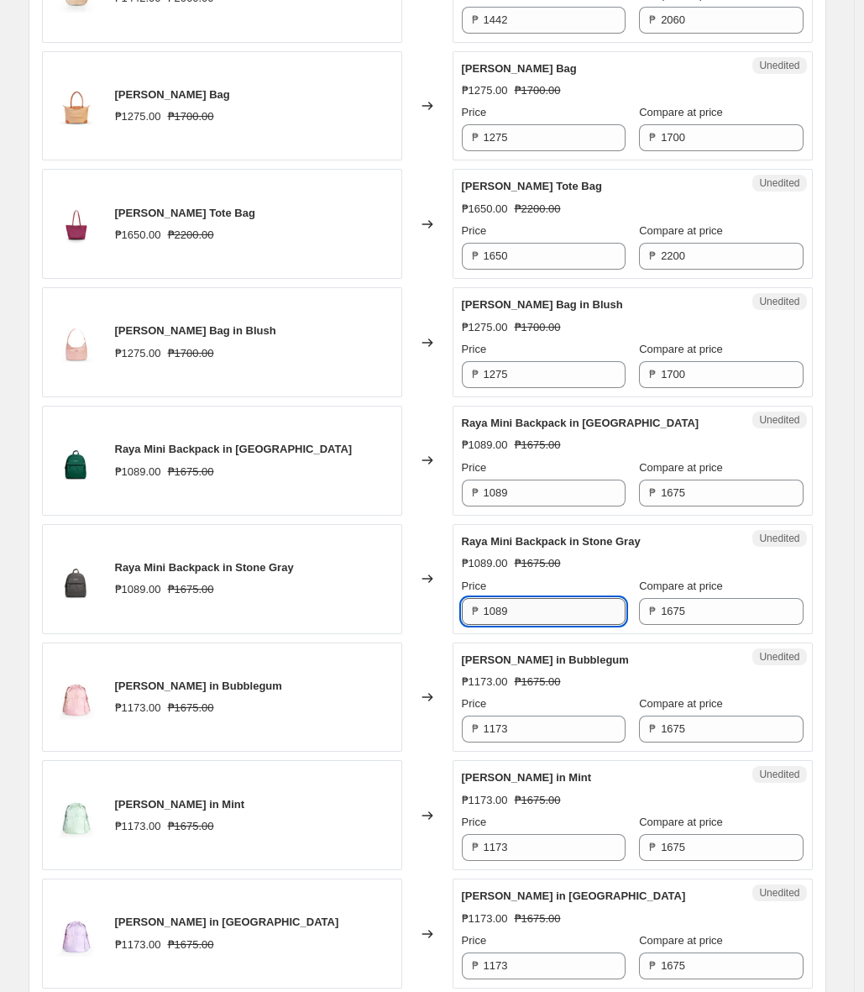
paste input ",173"
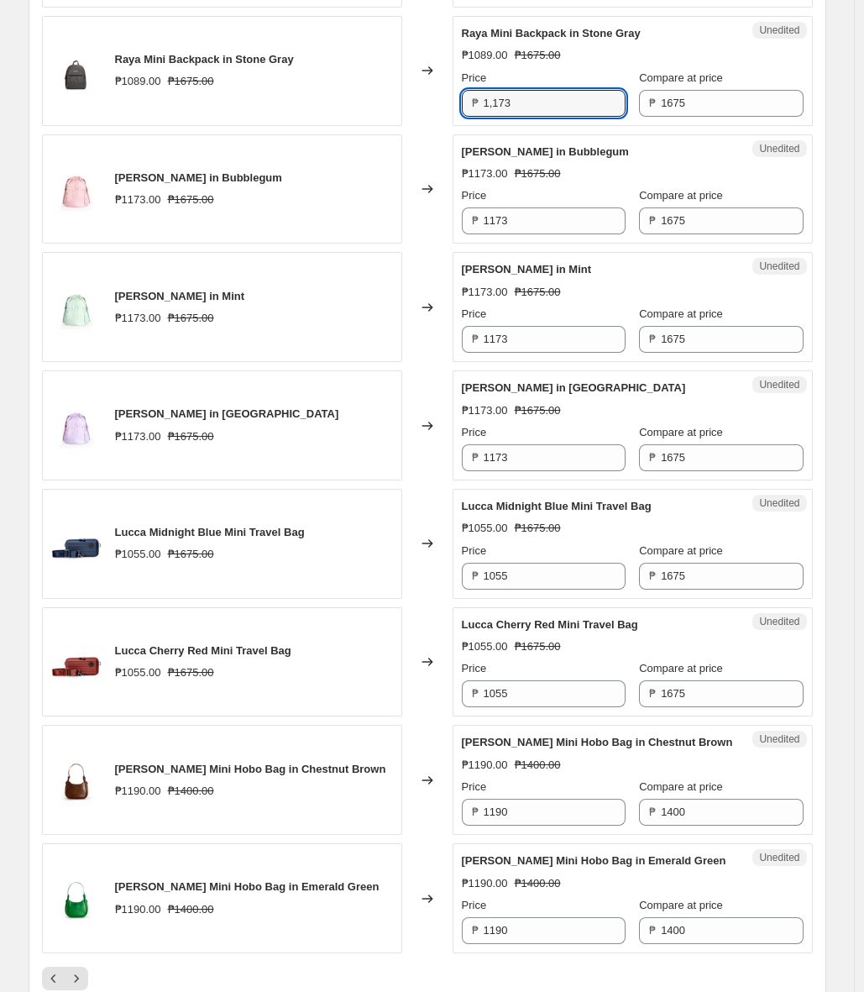
scroll to position [2164, 0]
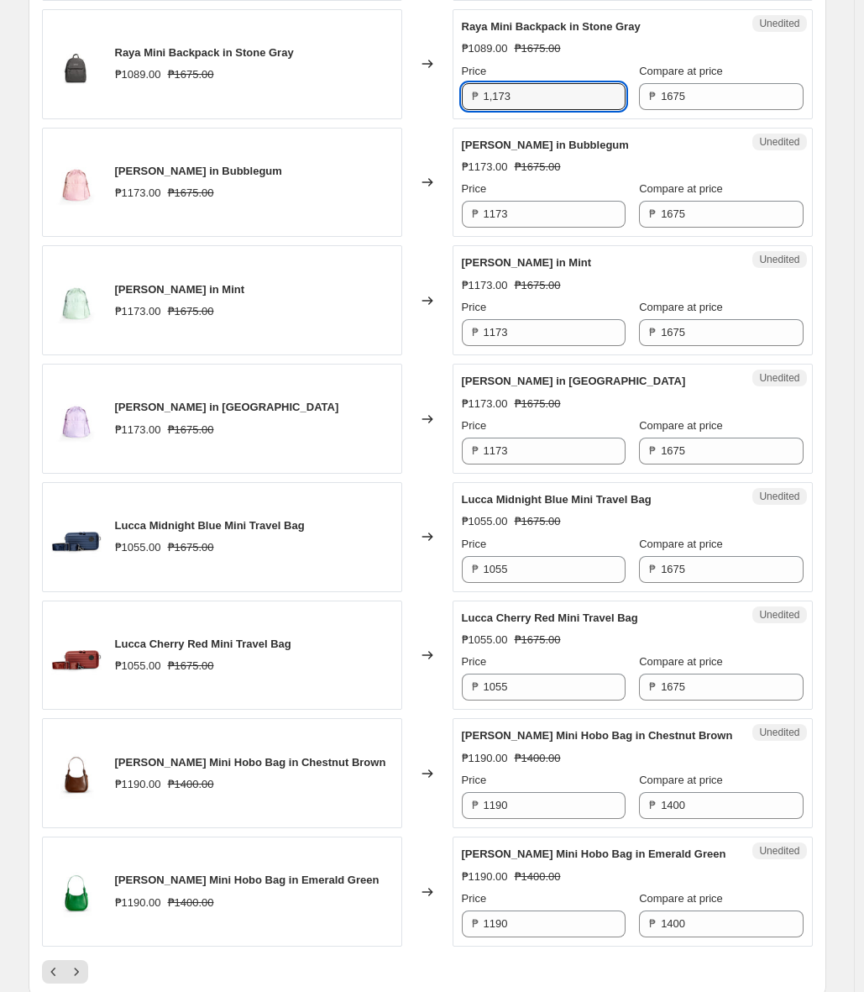
type input "1089"
click at [542, 564] on input "1055" at bounding box center [555, 569] width 142 height 27
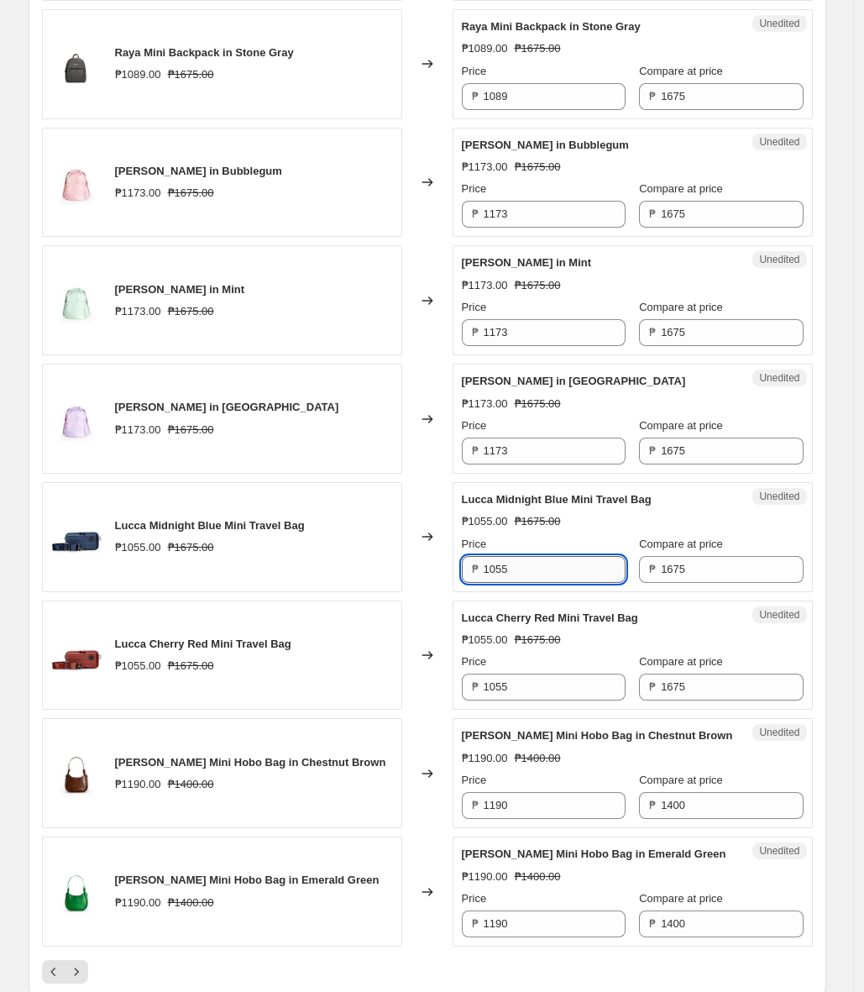
paste input ",173"
type input "1055"
click at [559, 700] on div "Unedited Lucca Cherry Red Mini Travel Bag ₱1055.00 ₱1675.00 Price ₱ 1055 Compar…" at bounding box center [633, 655] width 360 height 110
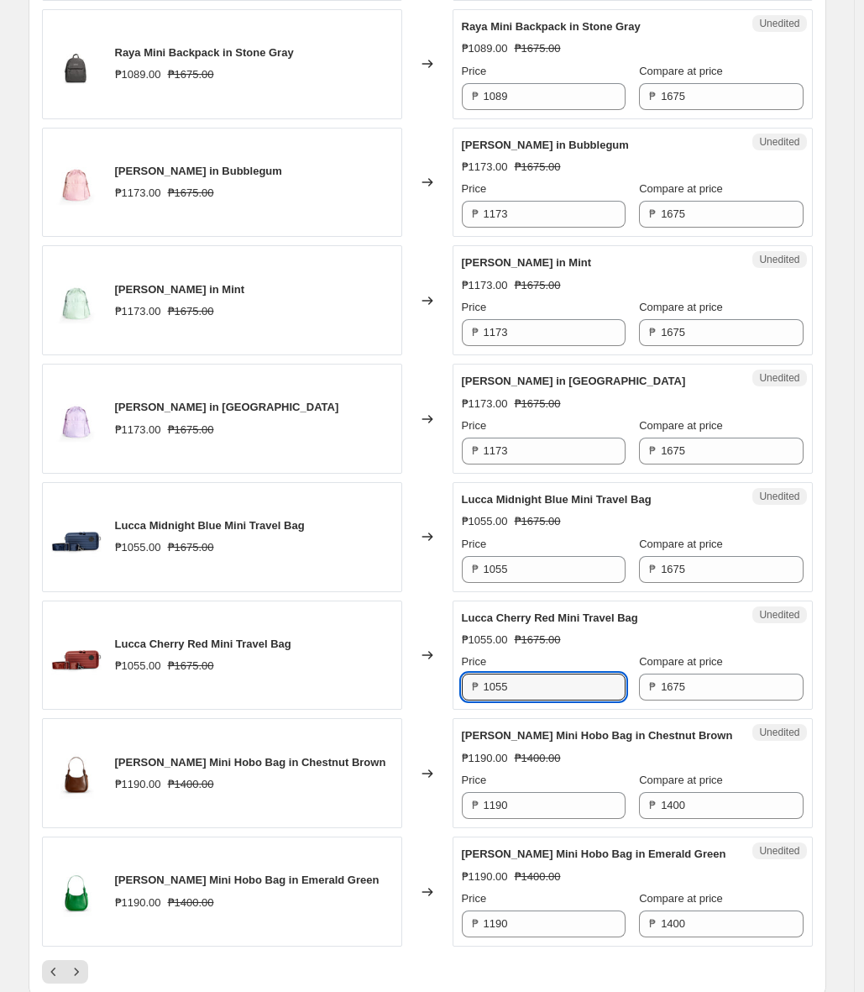
paste input ",173"
type input "1055"
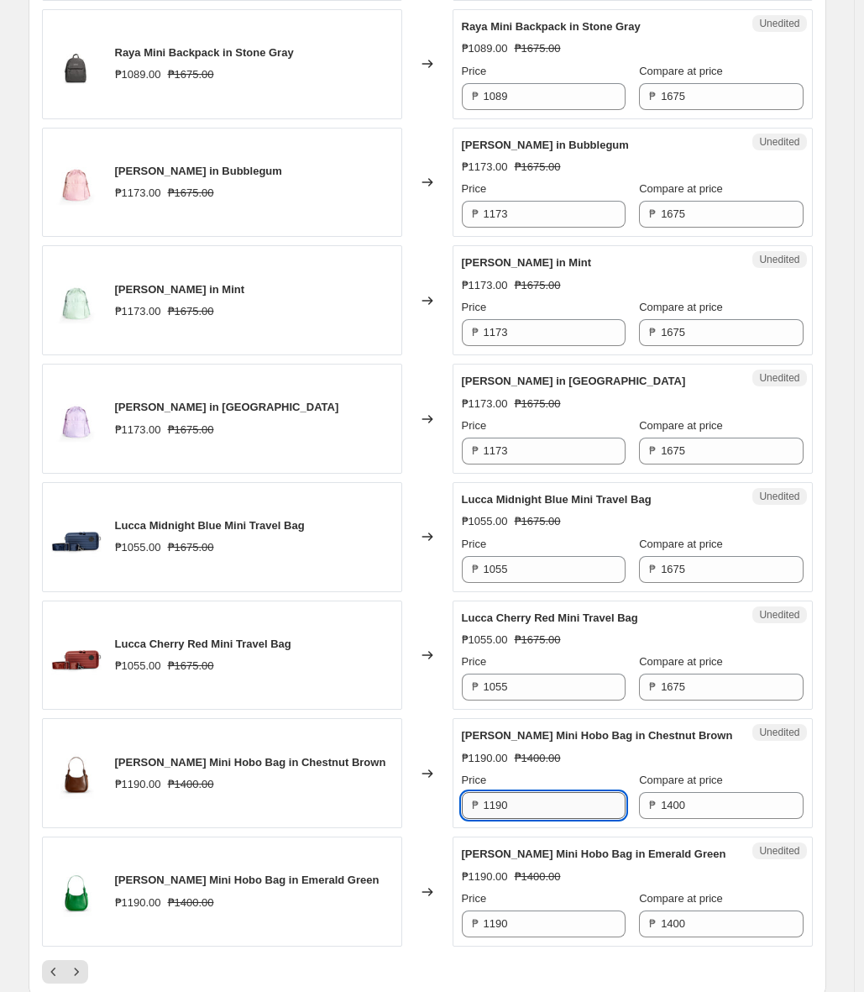
click at [555, 797] on input "1190" at bounding box center [555, 805] width 142 height 27
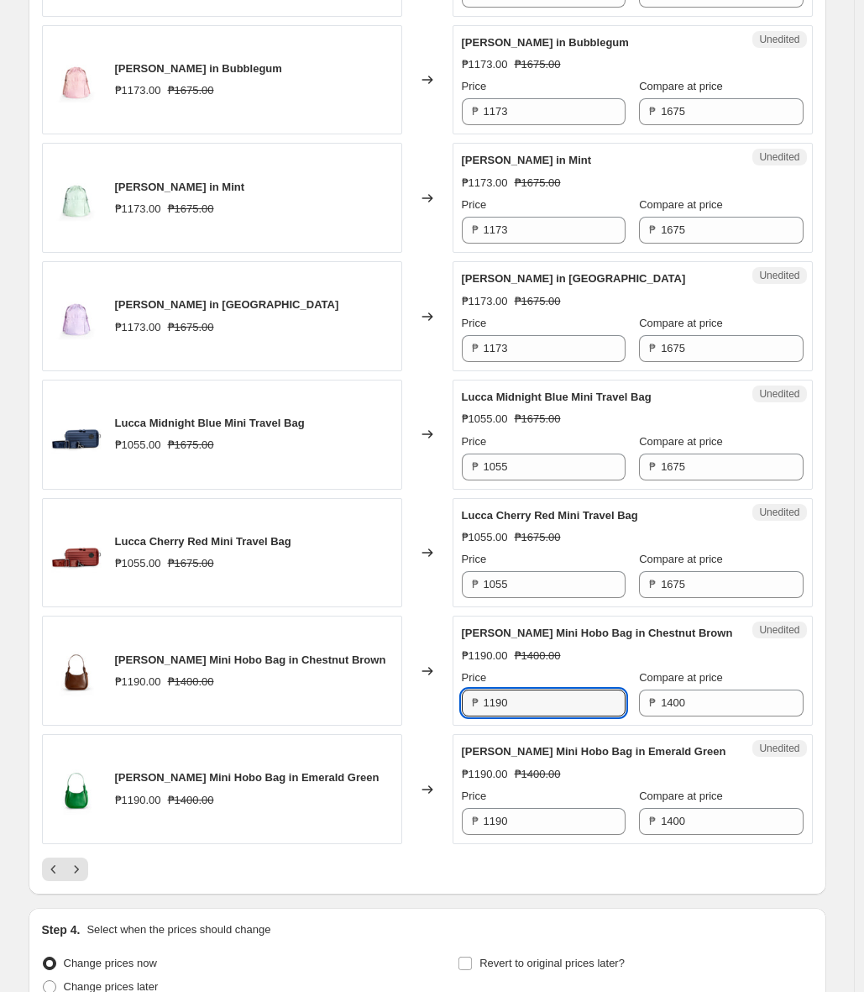
scroll to position [2291, 0]
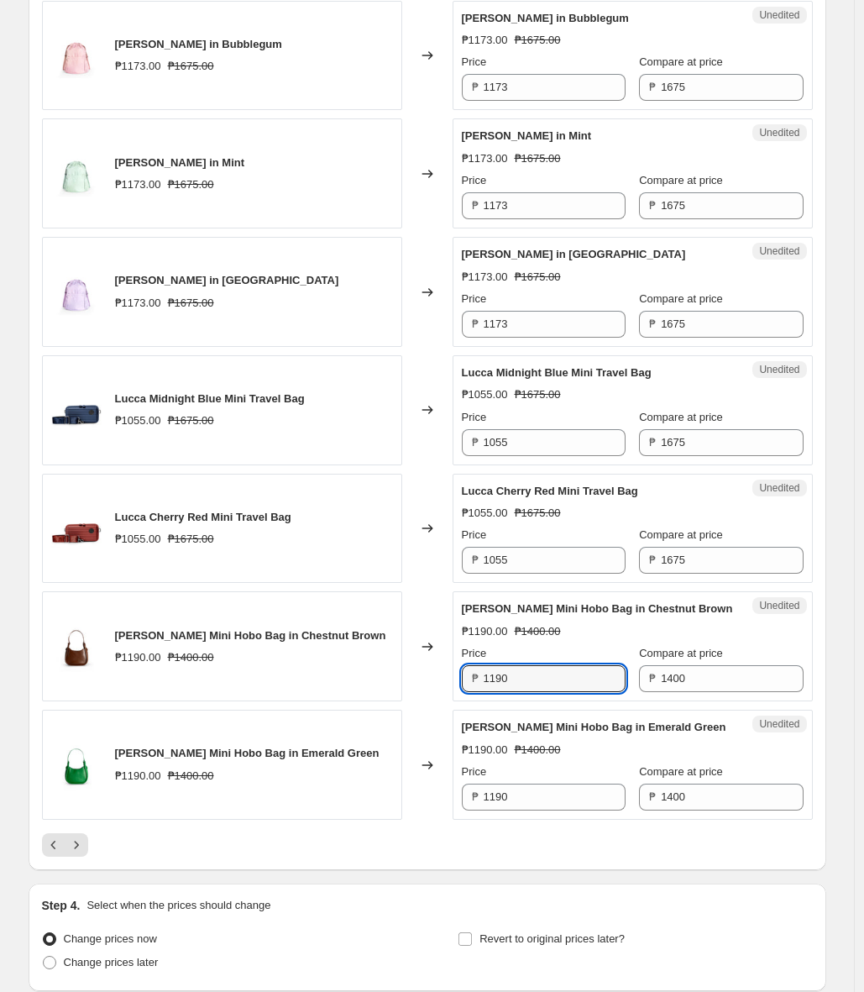
click at [109, 846] on div at bounding box center [427, 845] width 771 height 24
click at [85, 848] on icon "Next" at bounding box center [76, 844] width 17 height 17
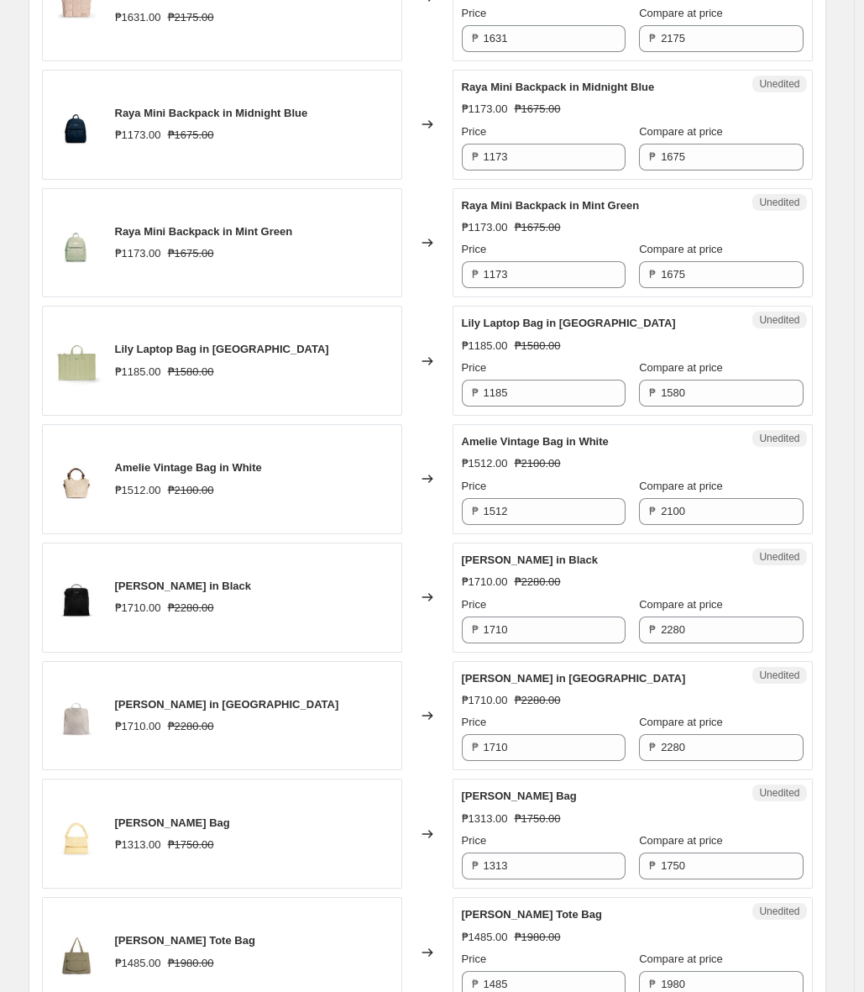
scroll to position [488, 0]
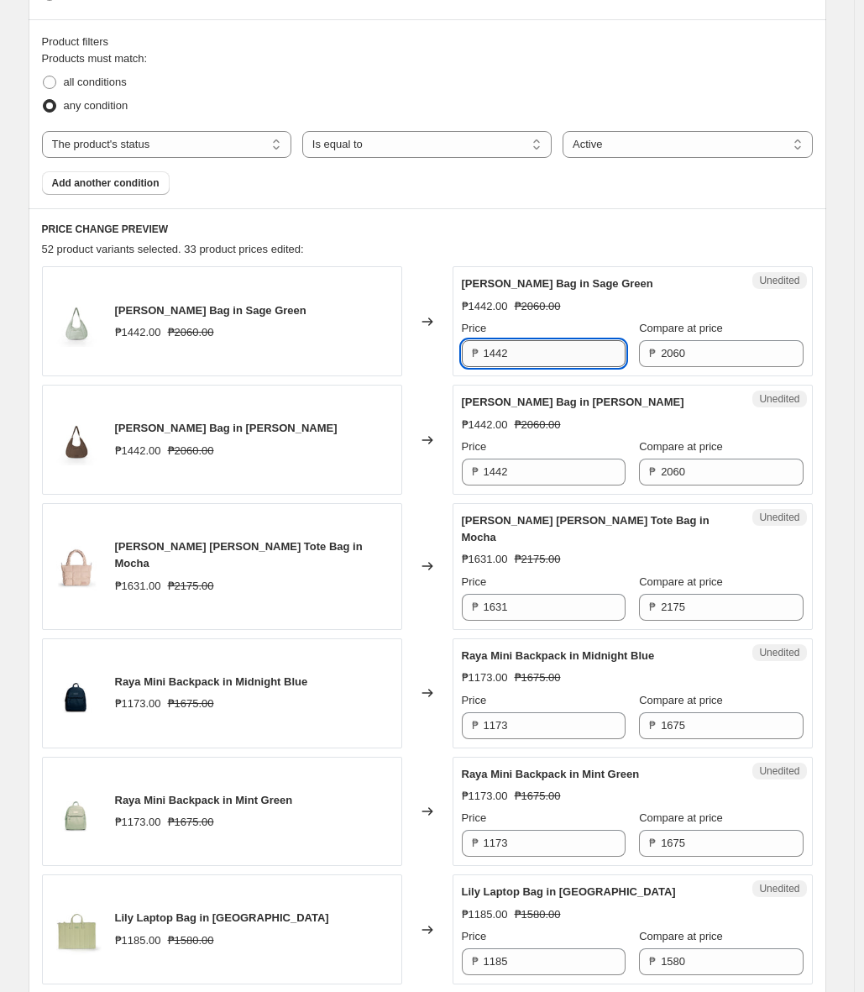
click at [567, 351] on input "1442" at bounding box center [555, 353] width 142 height 27
paste input ",401"
type input "1442"
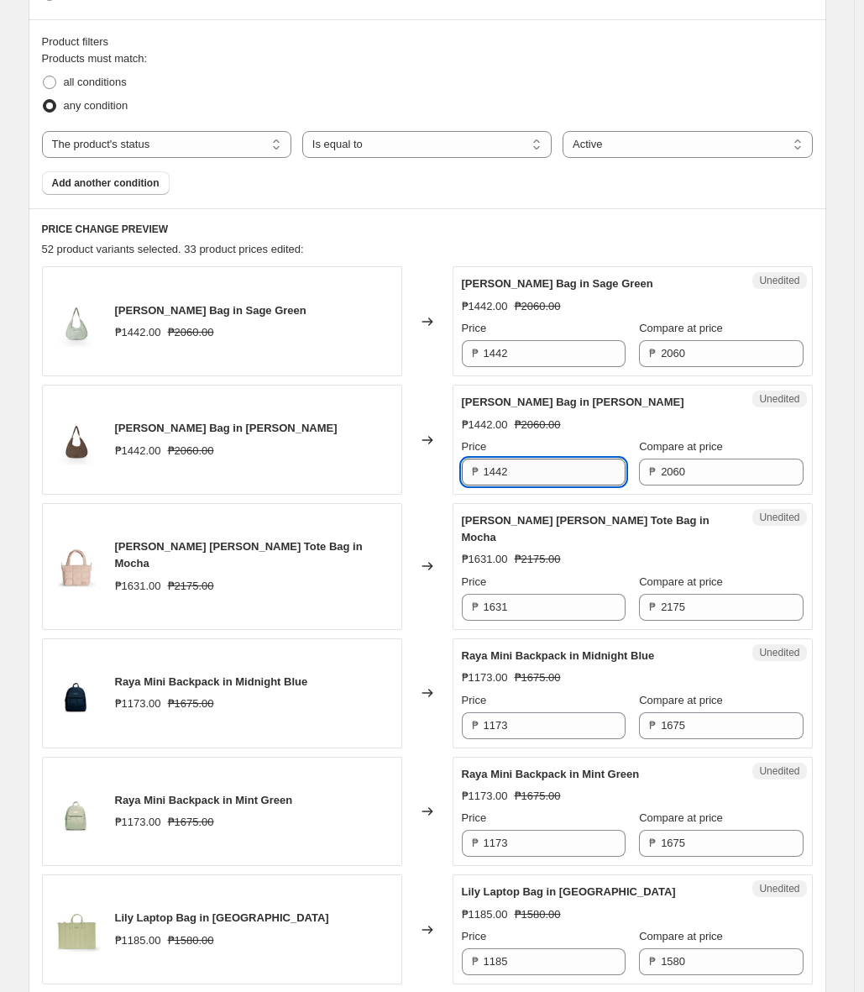
click at [576, 469] on input "1442" at bounding box center [555, 471] width 142 height 27
paste input ",401"
type input "1442"
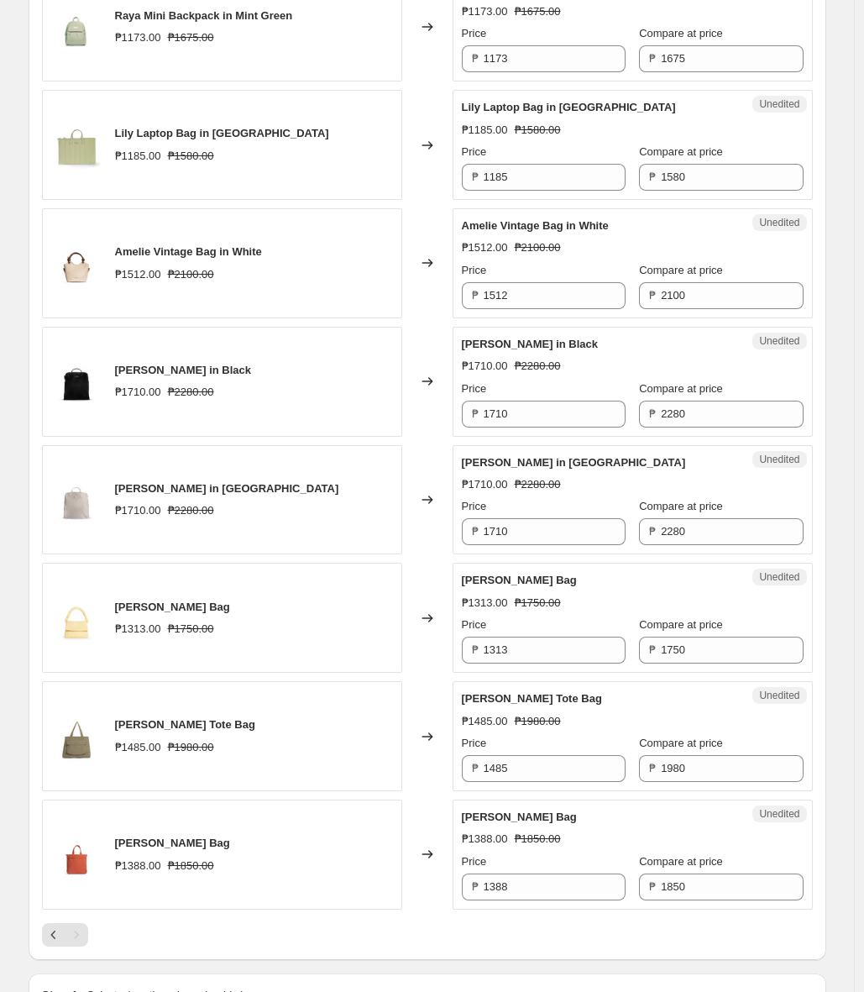
scroll to position [1360, 0]
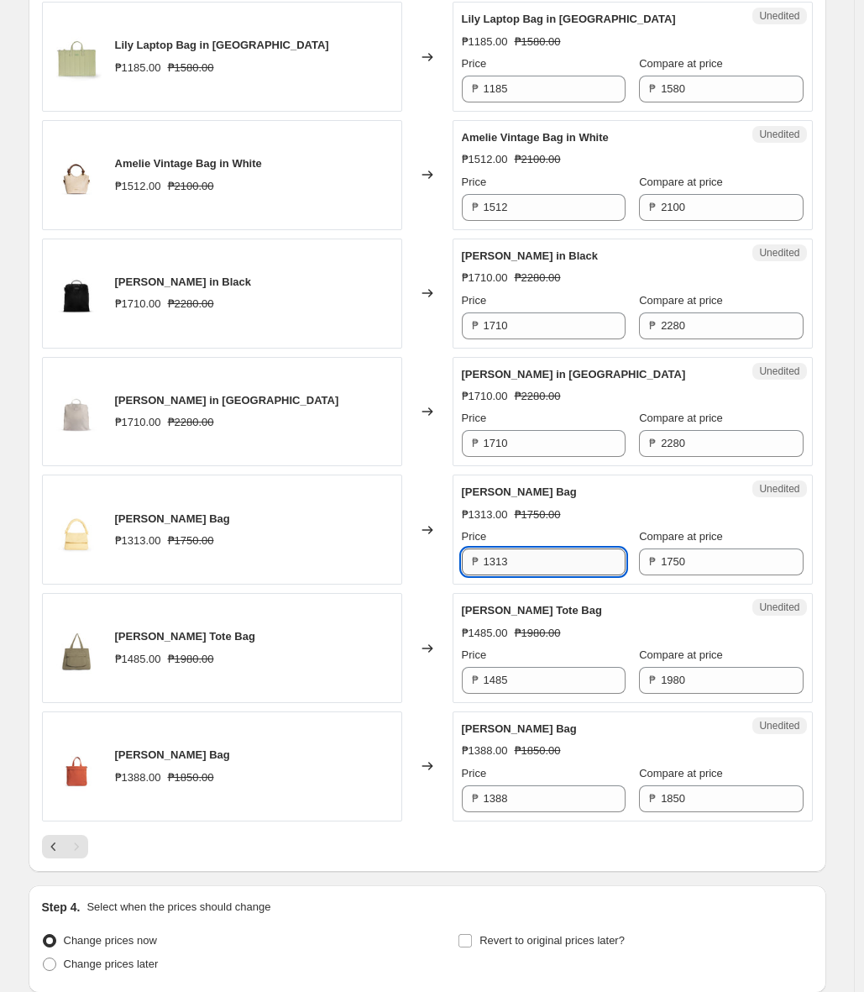
click at [582, 552] on input "1313" at bounding box center [555, 561] width 142 height 27
paste input ",278"
type input "1313"
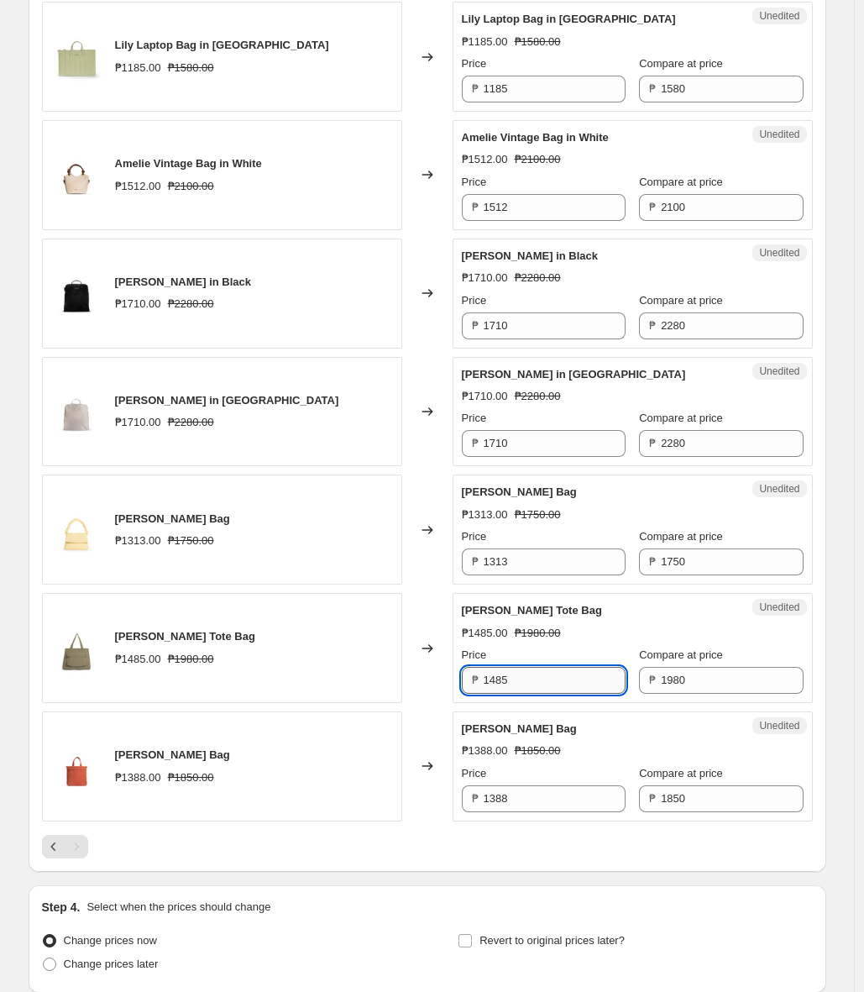
click at [554, 667] on input "1485" at bounding box center [555, 680] width 142 height 27
paste input ",44"
type input "1485"
click at [584, 785] on input "1388" at bounding box center [555, 798] width 142 height 27
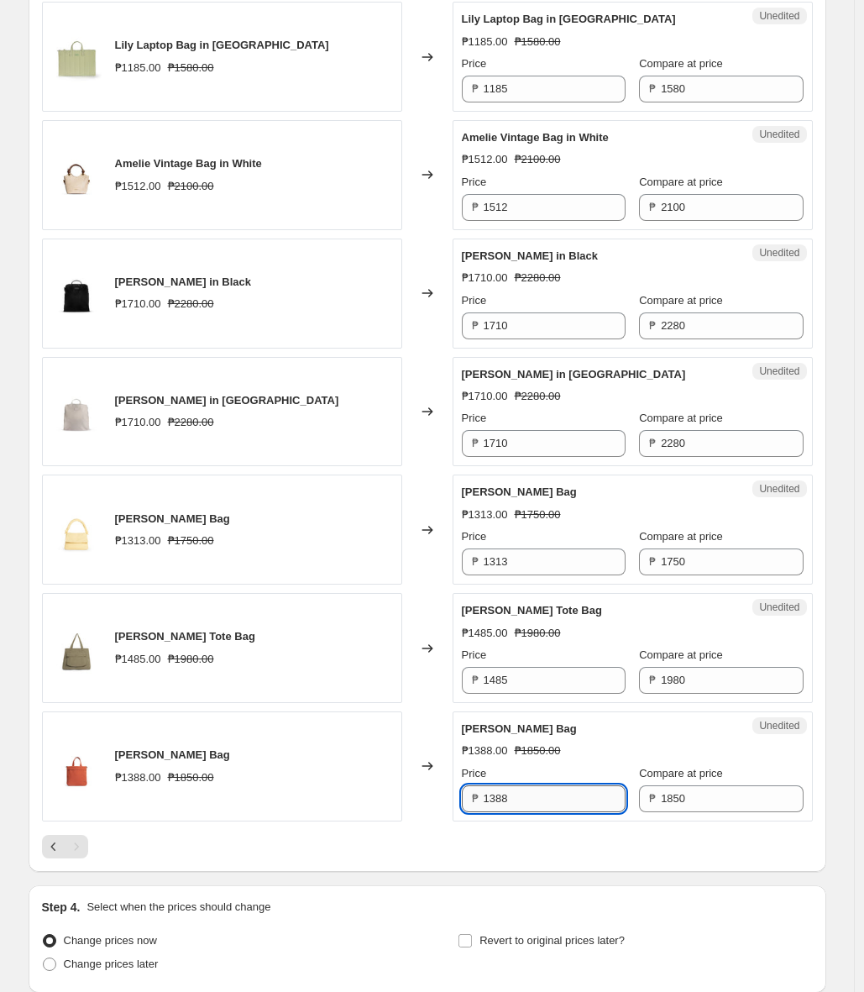
paste input ",351"
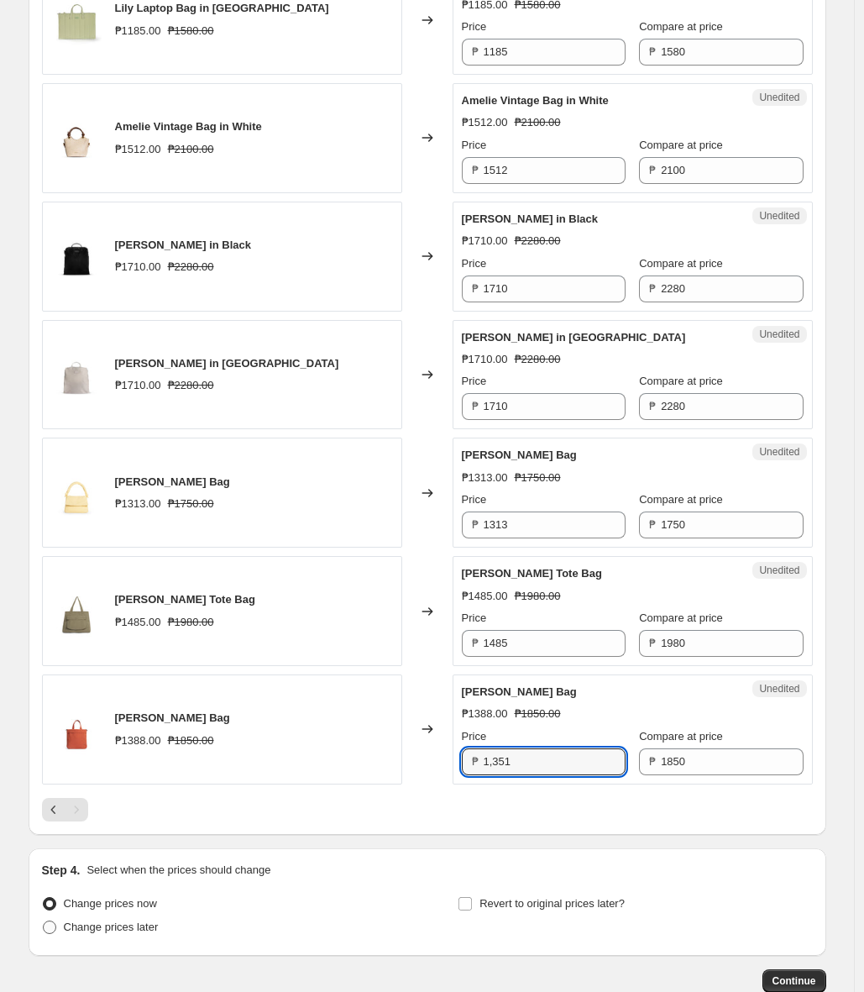
type input "1388"
click at [135, 920] on span "Change prices later" at bounding box center [111, 926] width 95 height 13
click at [44, 920] on input "Change prices later" at bounding box center [43, 920] width 1 height 1
radio input "true"
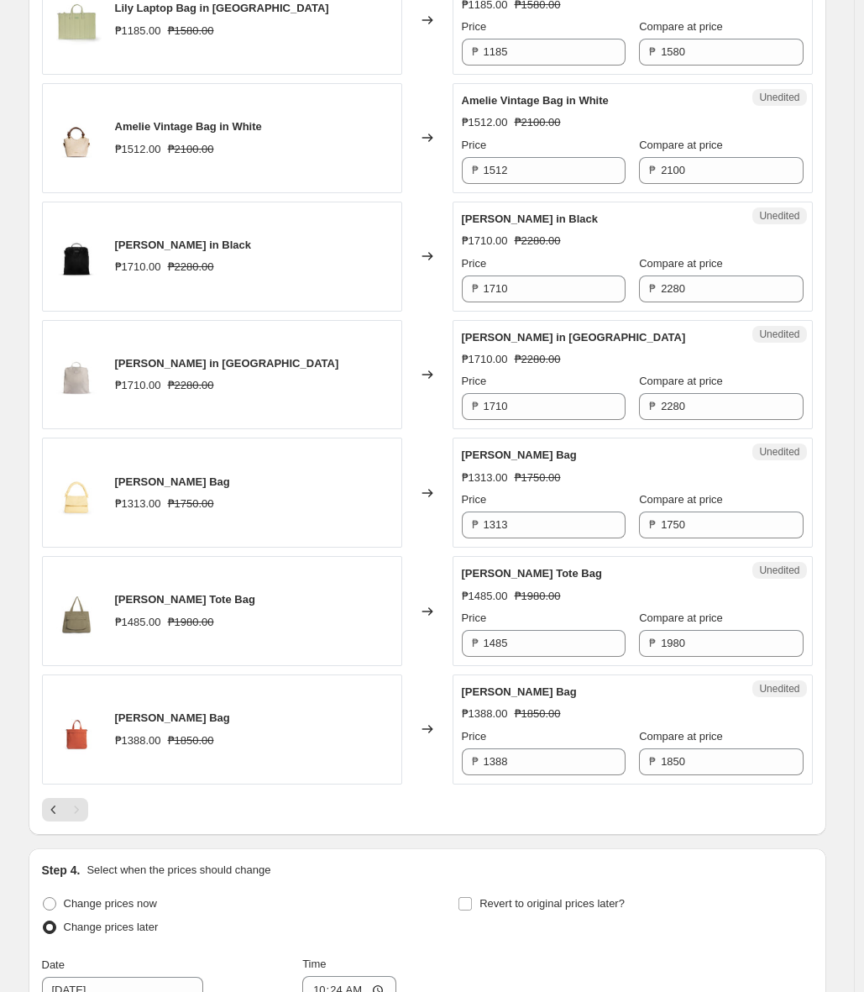
scroll to position [1709, 0]
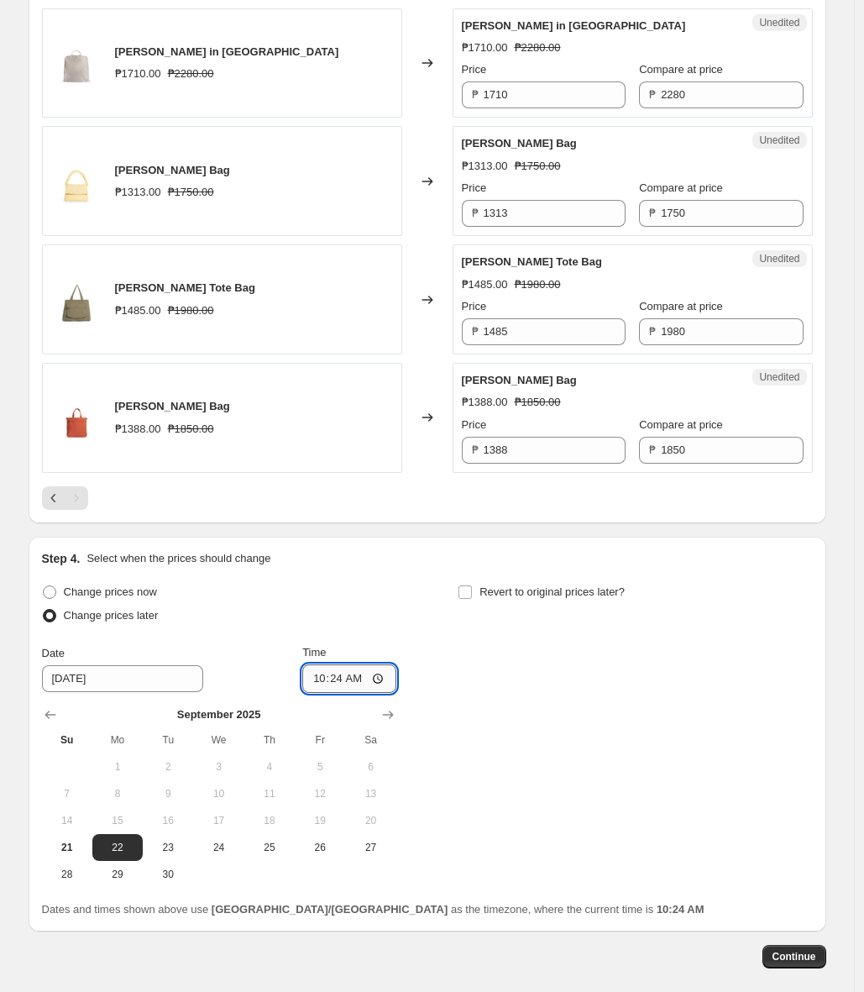
click at [353, 664] on input "10:24" at bounding box center [349, 678] width 94 height 29
click at [386, 664] on input "10:24" at bounding box center [349, 678] width 94 height 29
type input "00:00"
click at [582, 704] on div "Change prices now Change prices later Date [DATE] Time 00:00 [DATE] Su Mo Tu We…" at bounding box center [427, 733] width 771 height 307
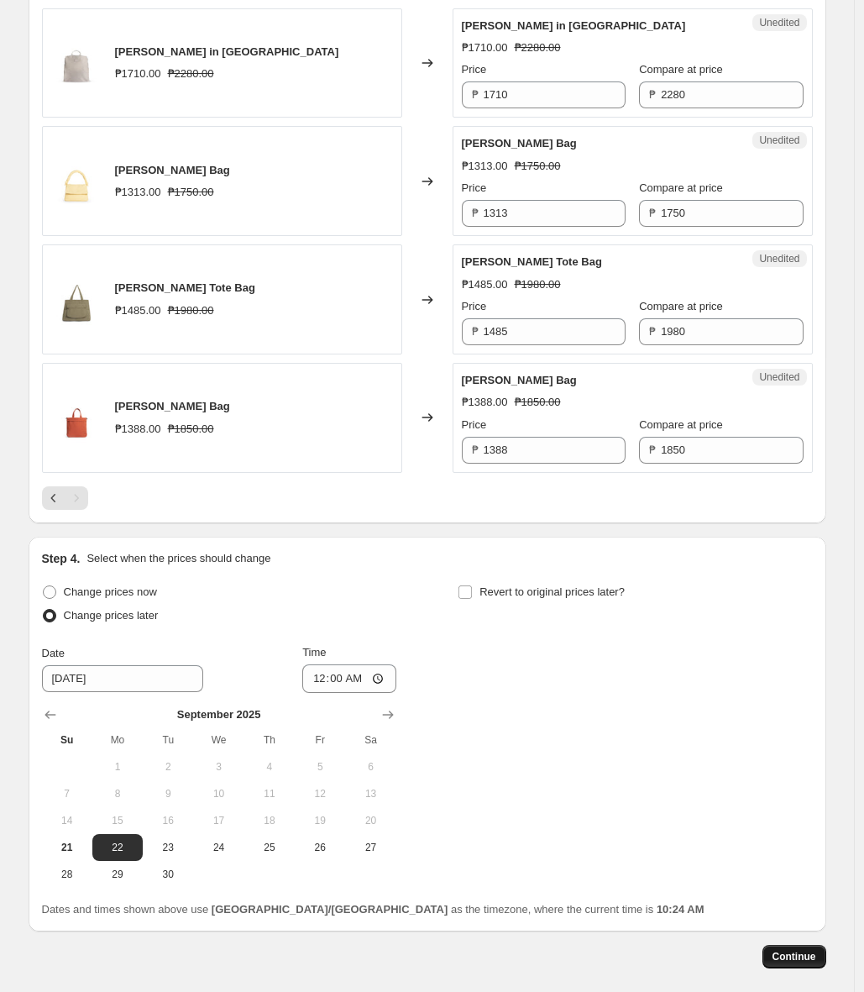
click at [798, 950] on span "Continue" at bounding box center [794, 956] width 44 height 13
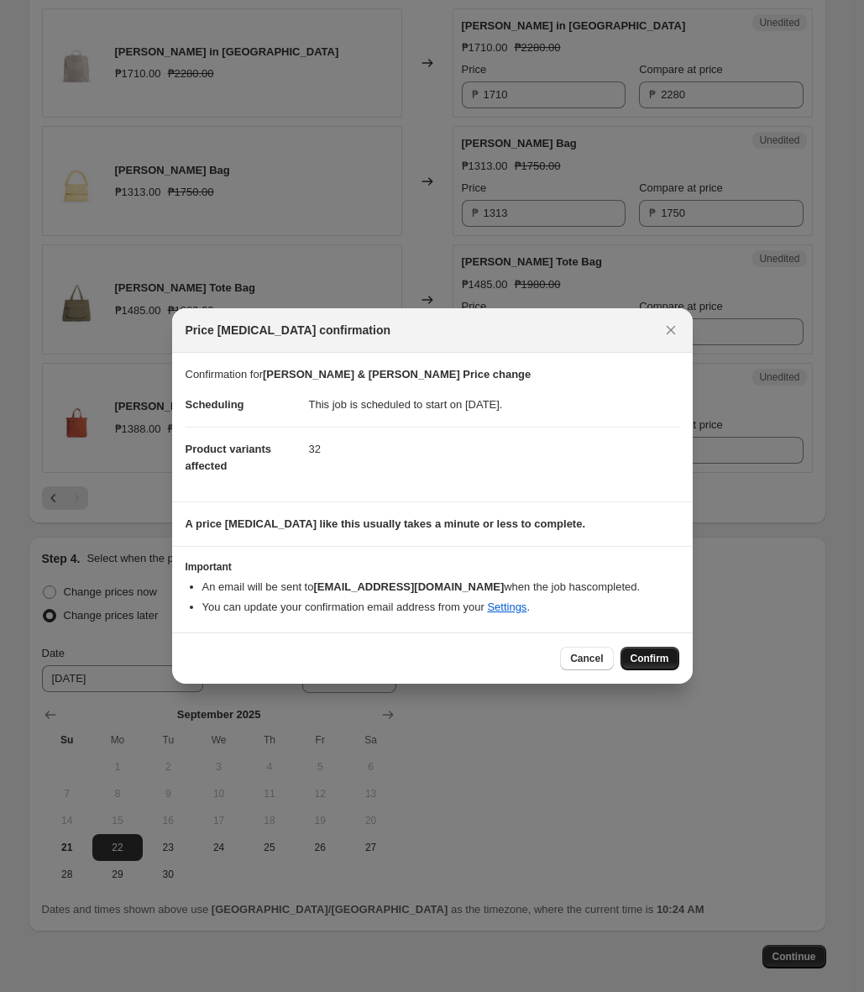
click at [649, 661] on span "Confirm" at bounding box center [650, 658] width 39 height 13
